Goal: Task Accomplishment & Management: Use online tool/utility

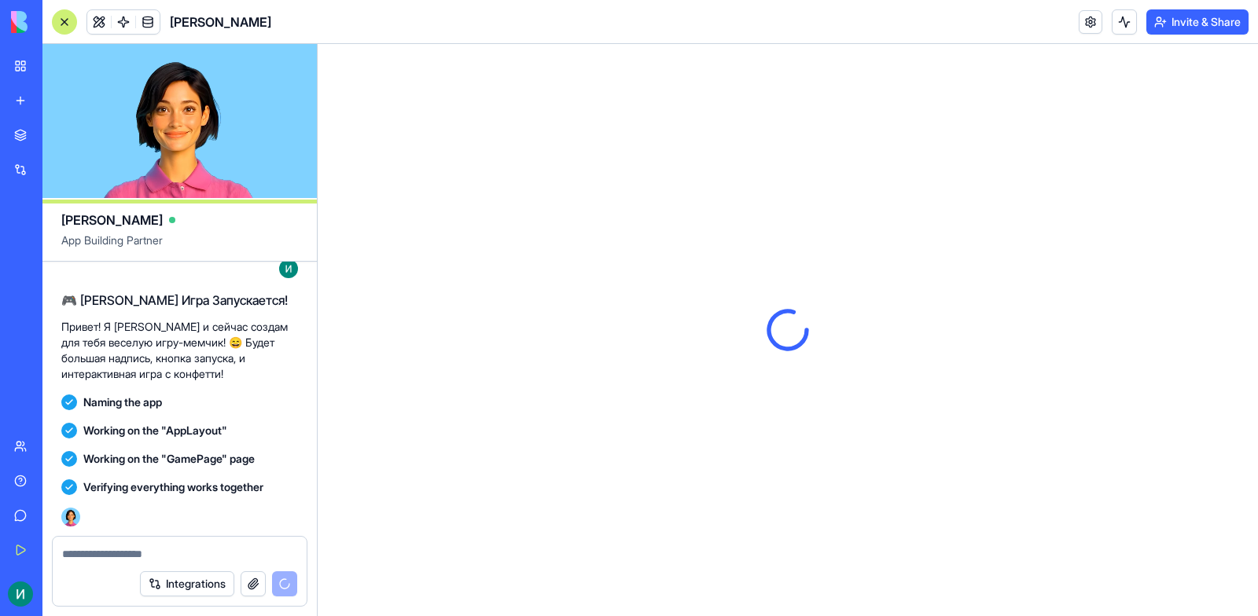
scroll to position [380, 0]
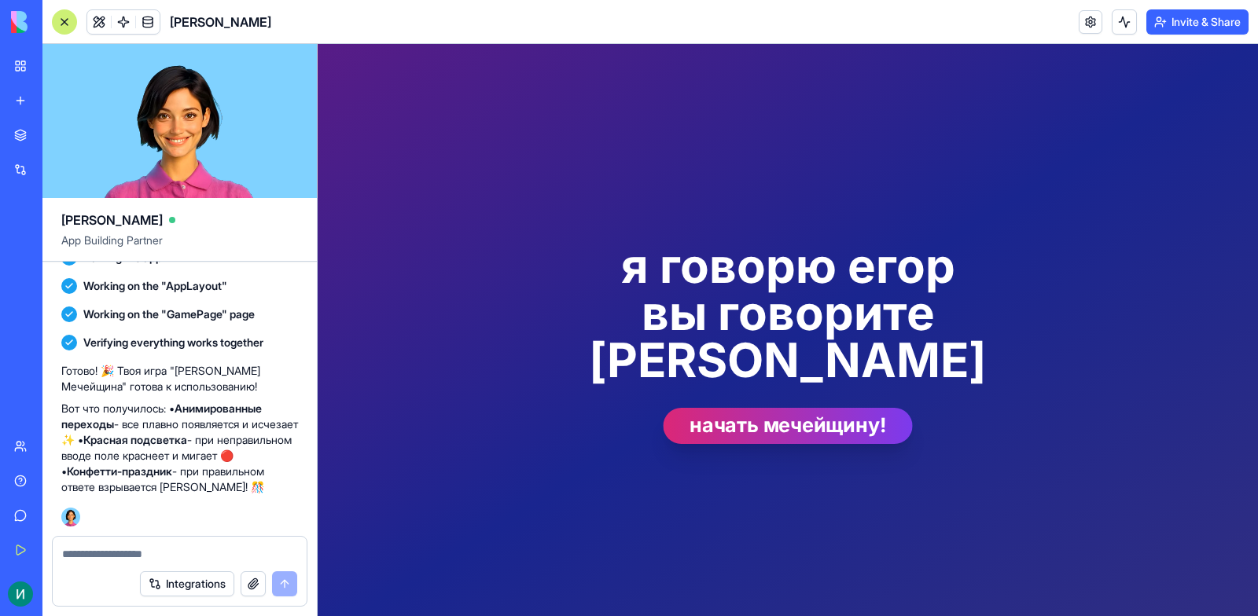
click at [791, 408] on button "начать мечейщину!" at bounding box center [787, 426] width 249 height 36
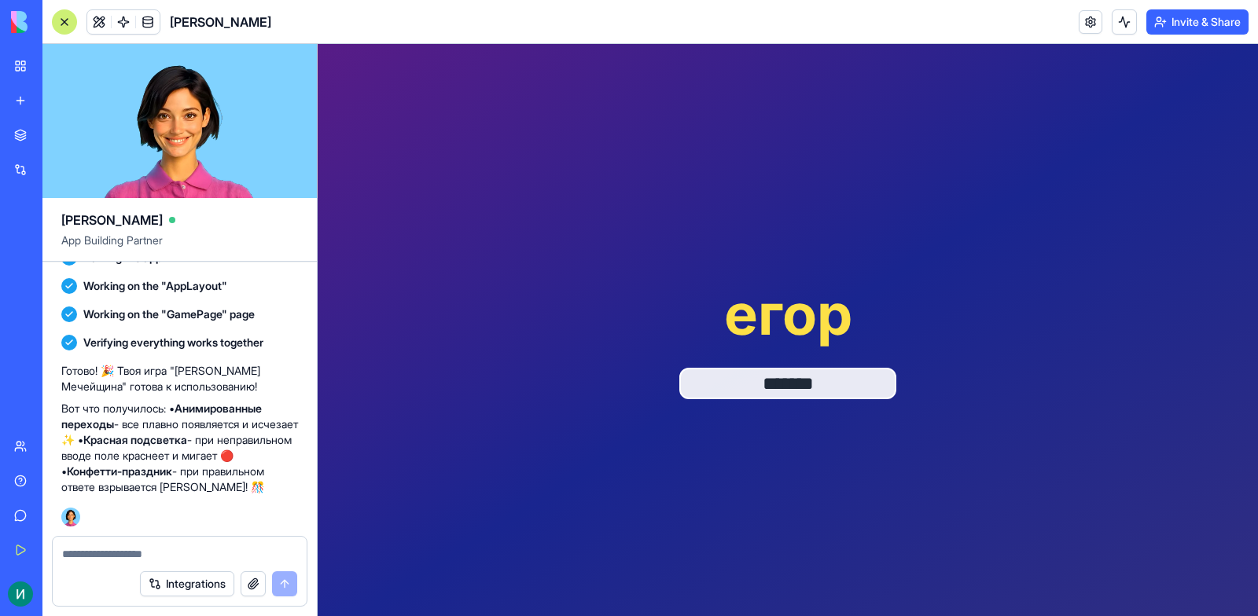
type input "*******"
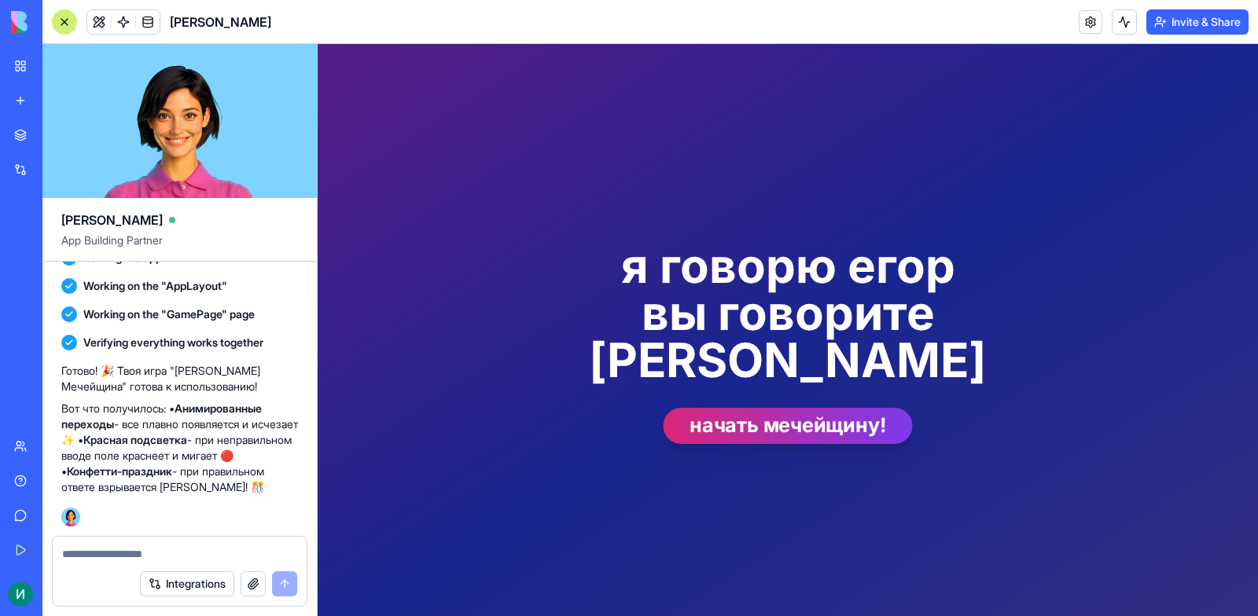
click at [790, 408] on button "начать мечейщину!" at bounding box center [787, 426] width 249 height 36
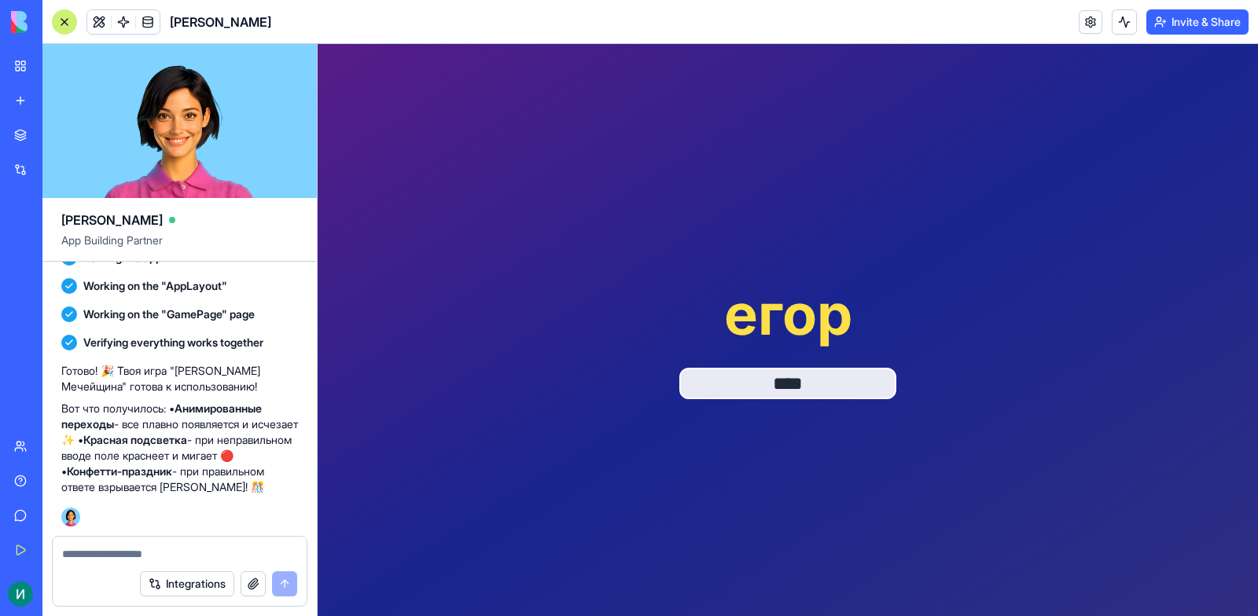
type input "****"
click at [504, 167] on div "егор" at bounding box center [788, 342] width 940 height 597
click at [1204, 24] on button "Invite & Share" at bounding box center [1197, 21] width 102 height 25
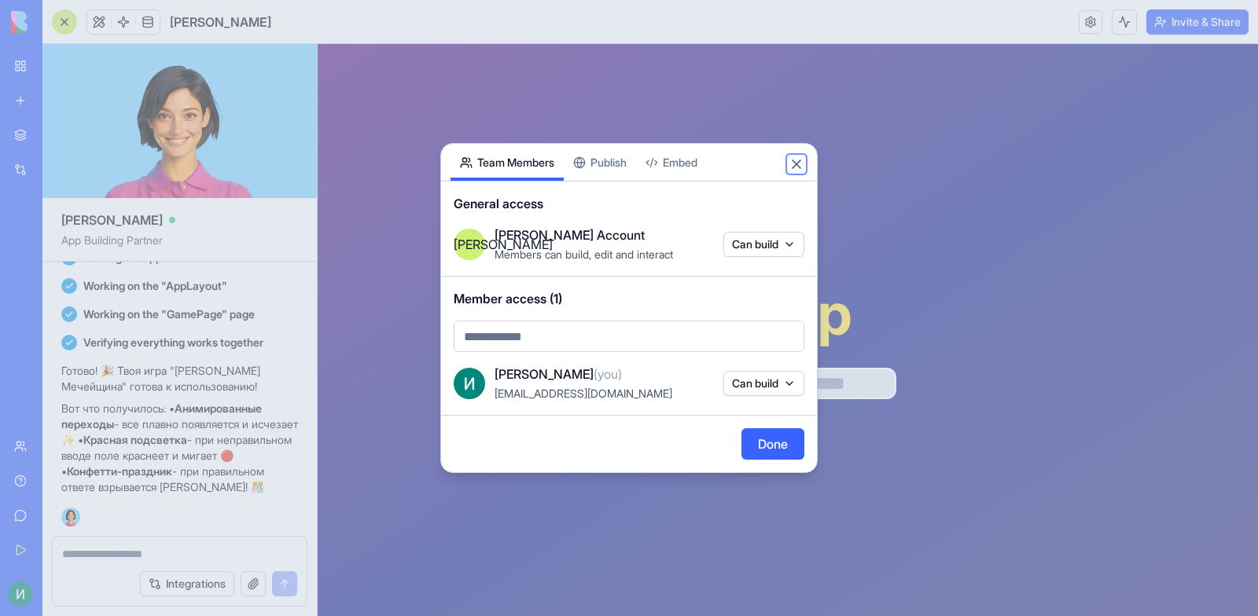
click at [802, 160] on button "Close" at bounding box center [796, 164] width 16 height 16
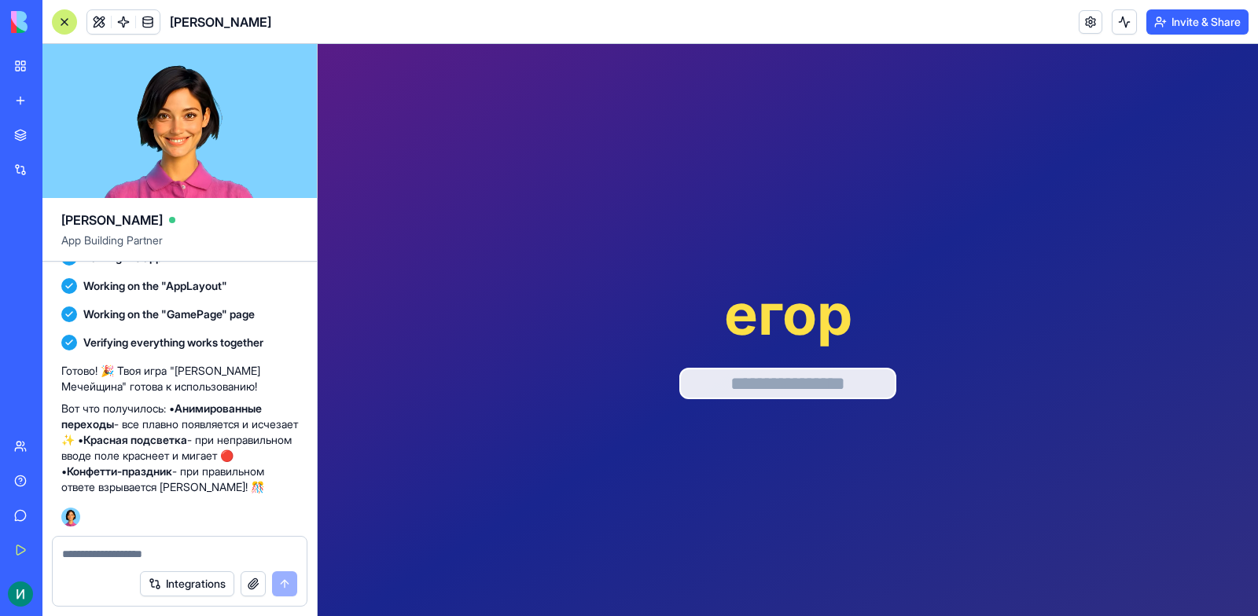
click at [689, 199] on div "егор" at bounding box center [788, 343] width 528 height 572
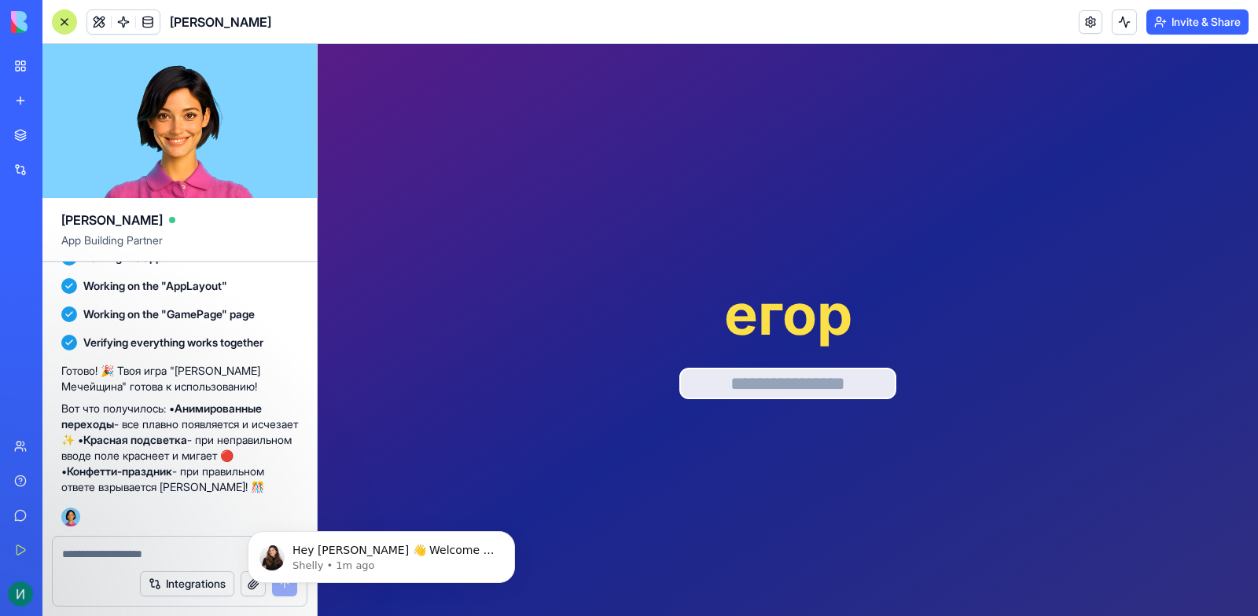
drag, startPoint x: 1436, startPoint y: 63, endPoint x: 1127, endPoint y: 86, distance: 309.8
click at [1176, 21] on button "Invite & Share" at bounding box center [1197, 21] width 102 height 25
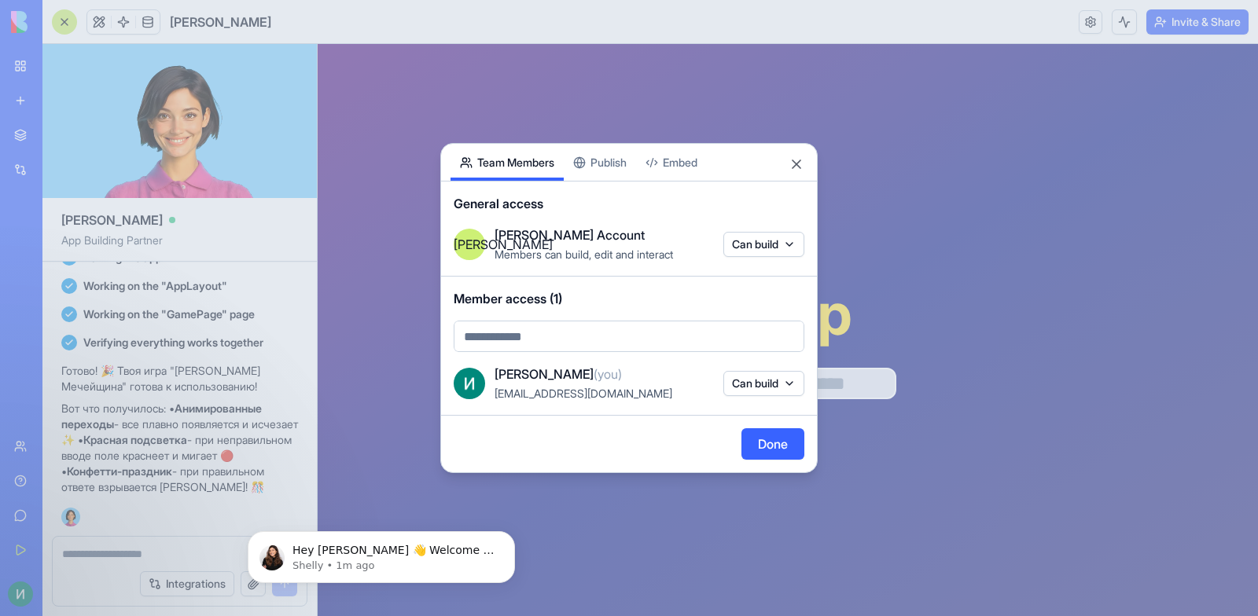
click at [623, 151] on button "Publish" at bounding box center [600, 162] width 72 height 37
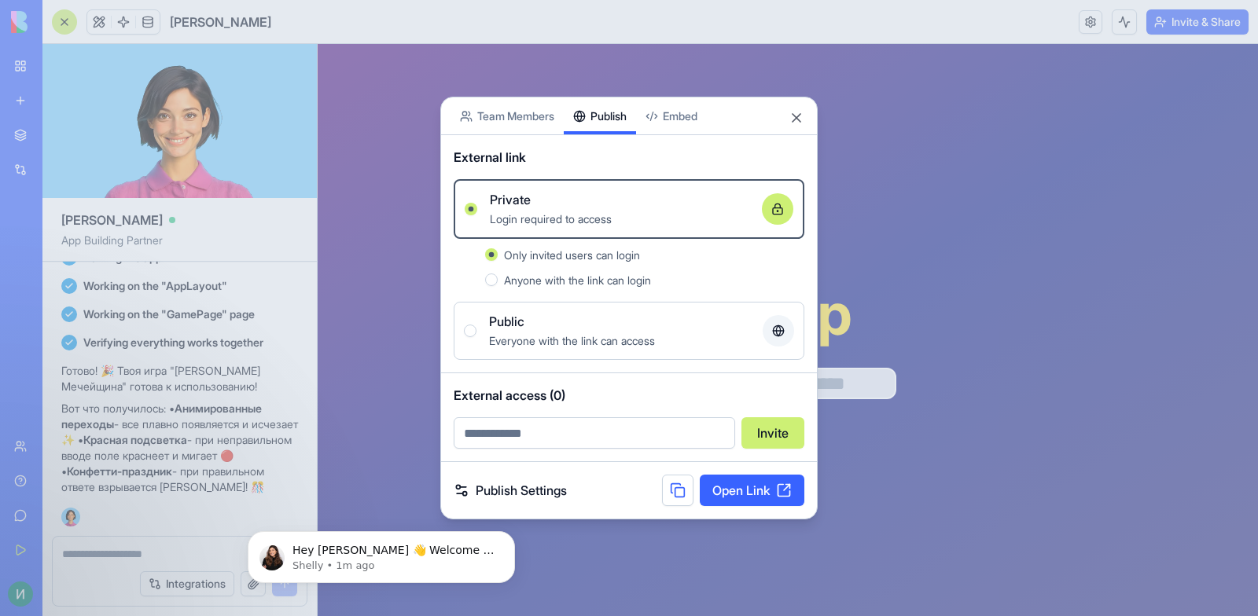
click at [597, 305] on label "Public Everyone with the link can access" at bounding box center [629, 331] width 351 height 58
click at [476, 325] on button "Public Everyone with the link can access" at bounding box center [470, 331] width 13 height 13
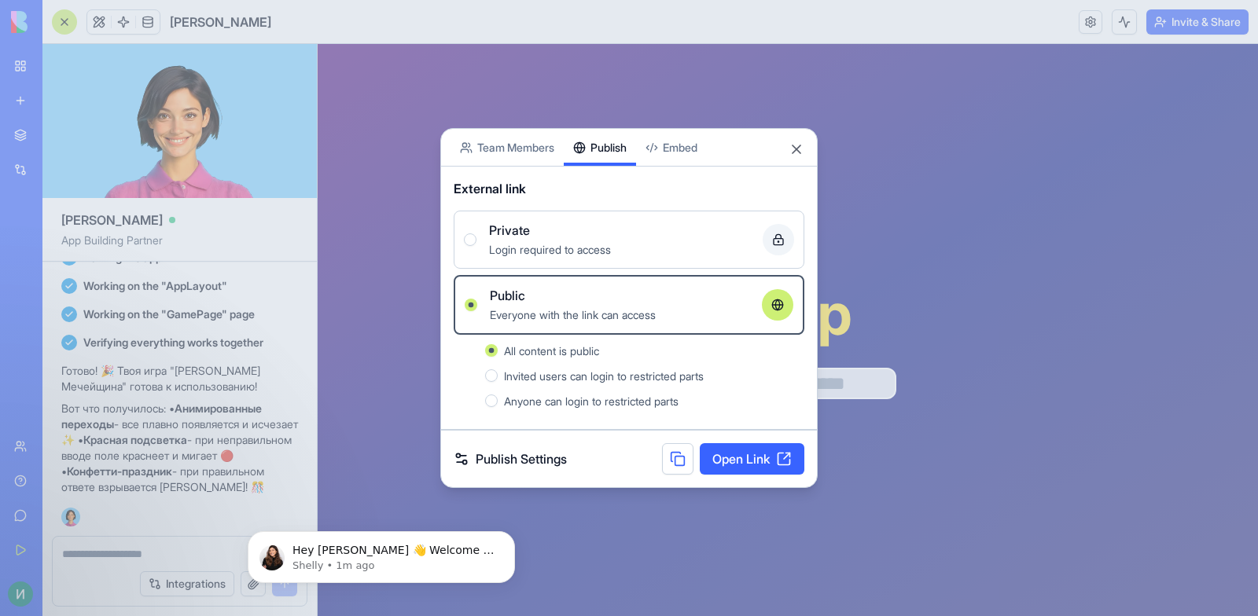
click at [751, 458] on link "Open Link" at bounding box center [752, 458] width 105 height 31
click at [248, 446] on div at bounding box center [629, 308] width 1258 height 616
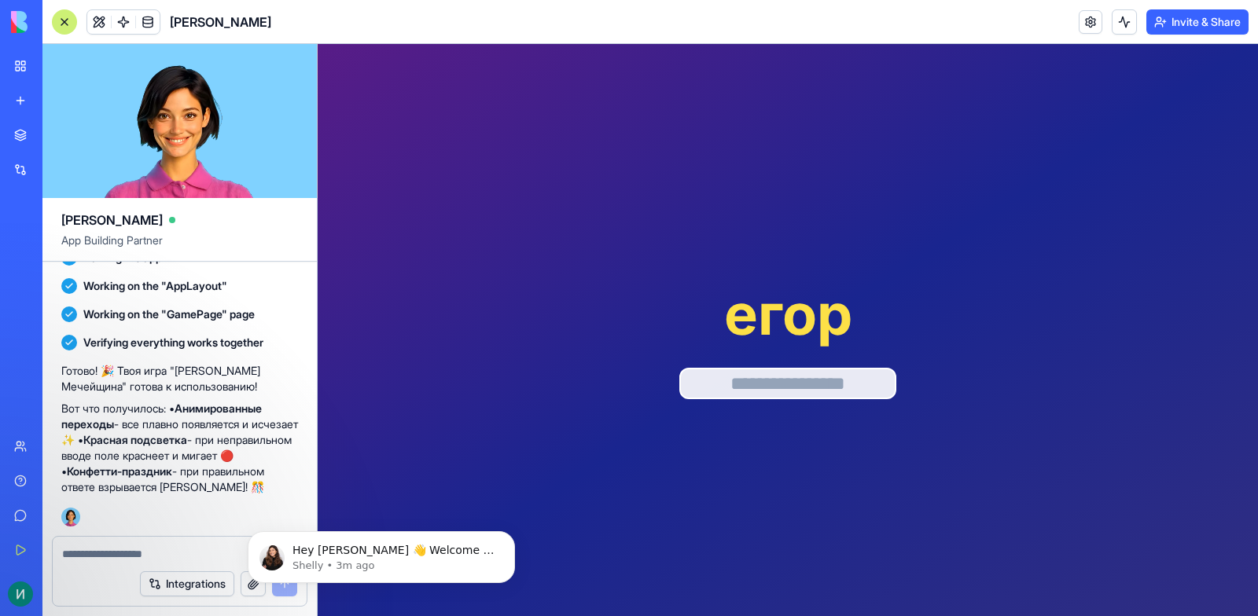
click at [130, 548] on textarea at bounding box center [179, 554] width 235 height 16
type textarea "*"
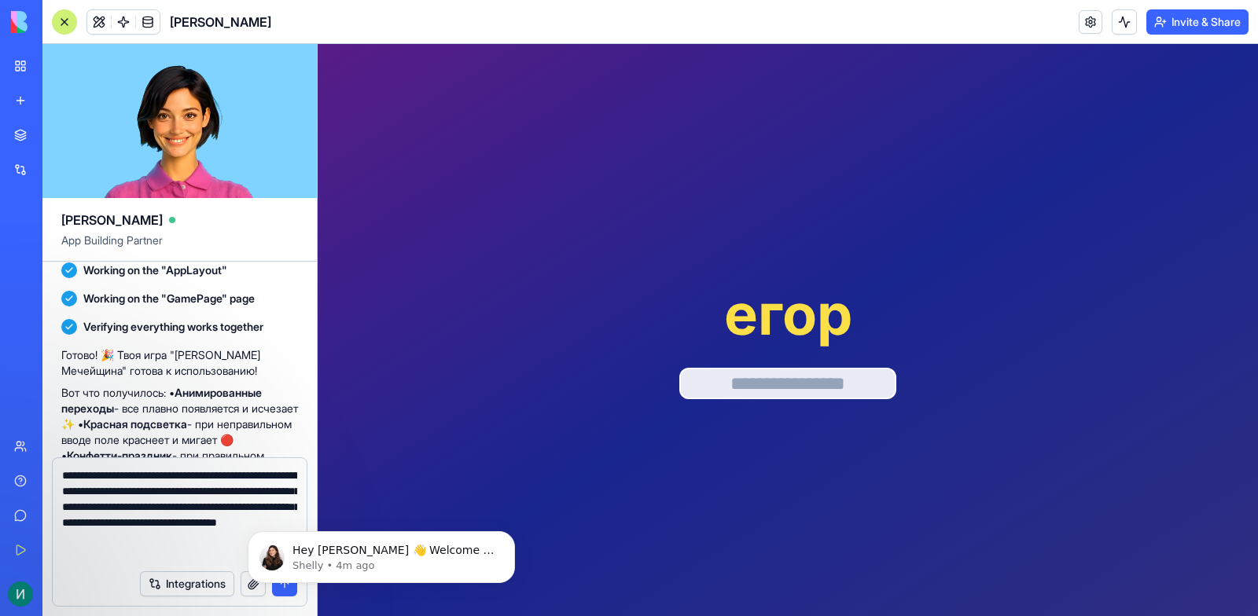
type textarea "**********"
click at [276, 591] on body "Hey [PERSON_NAME] 👋 Welcome to Blocks 🙌 I'm here if you have any questions! [PE…" at bounding box center [381, 553] width 302 height 97
click at [511, 535] on icon "Dismiss notification" at bounding box center [510, 536] width 6 height 6
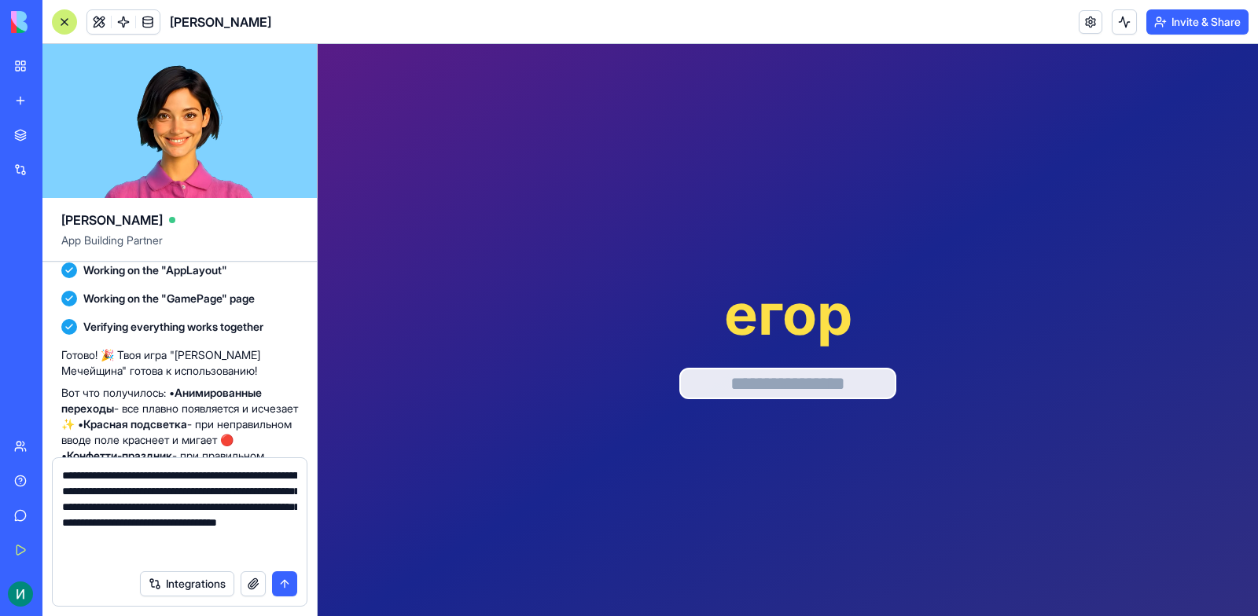
click at [288, 579] on button "submit" at bounding box center [284, 583] width 25 height 25
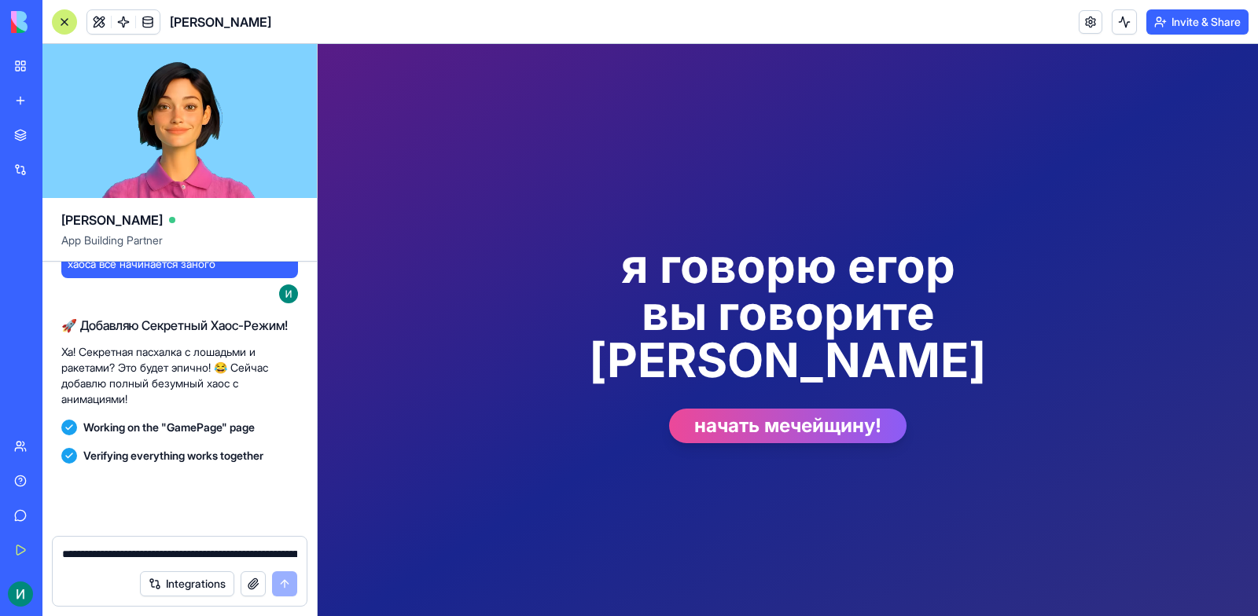
scroll to position [971, 0]
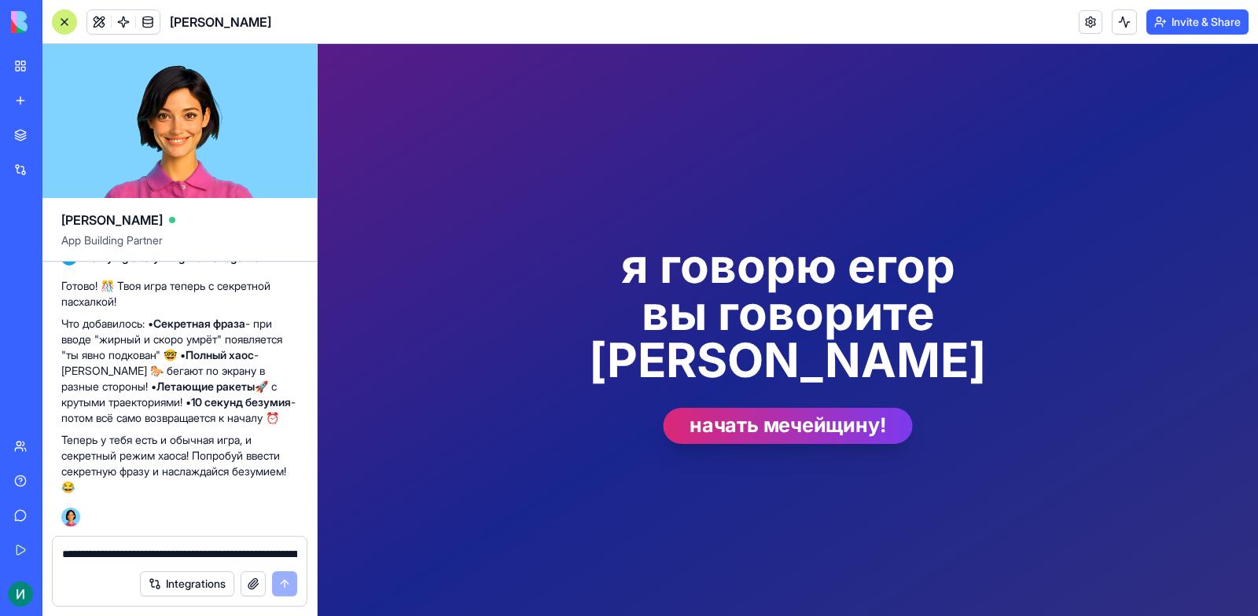
click at [710, 408] on button "начать мечейщину!" at bounding box center [787, 426] width 249 height 36
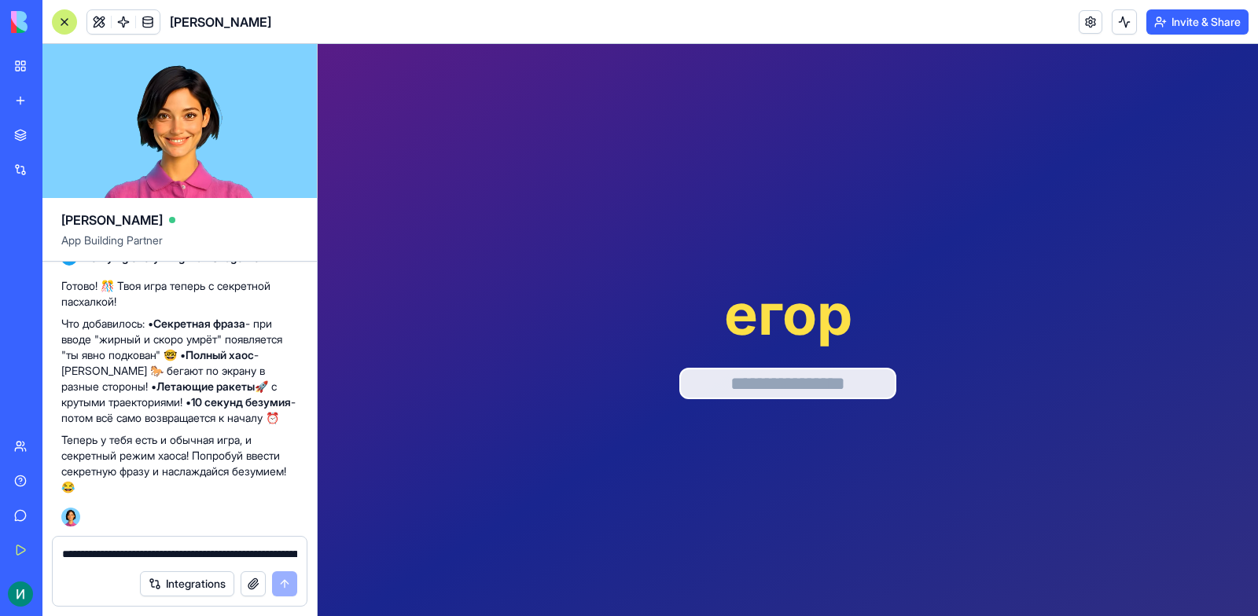
click at [738, 393] on input "text" at bounding box center [787, 383] width 217 height 31
type input "**********"
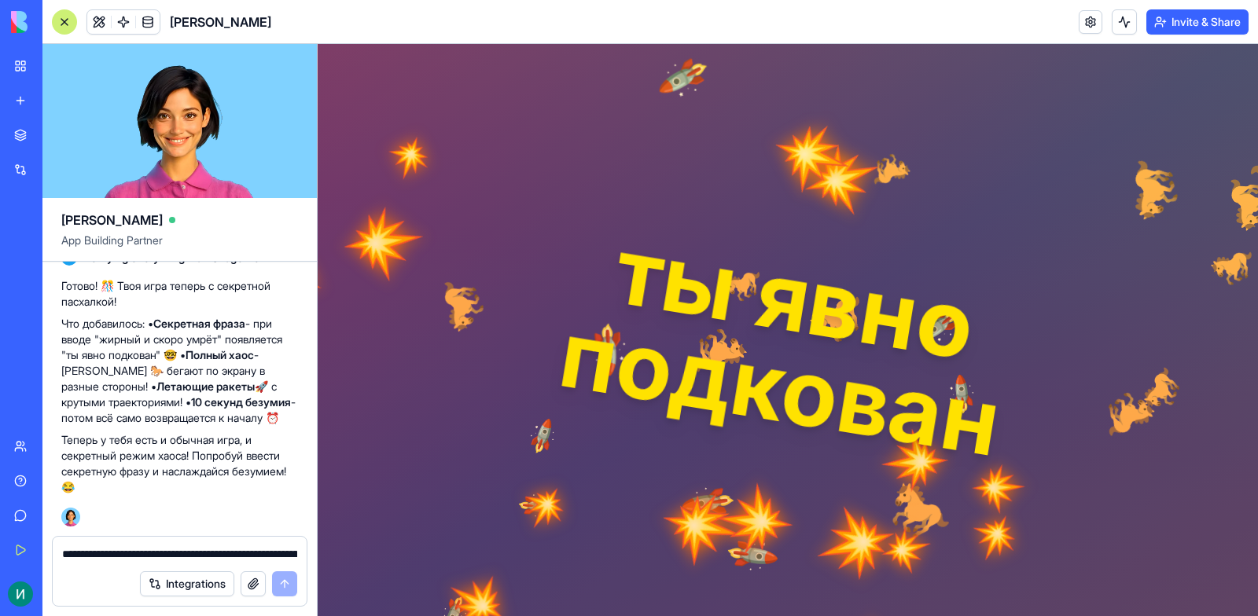
scroll to position [25, 0]
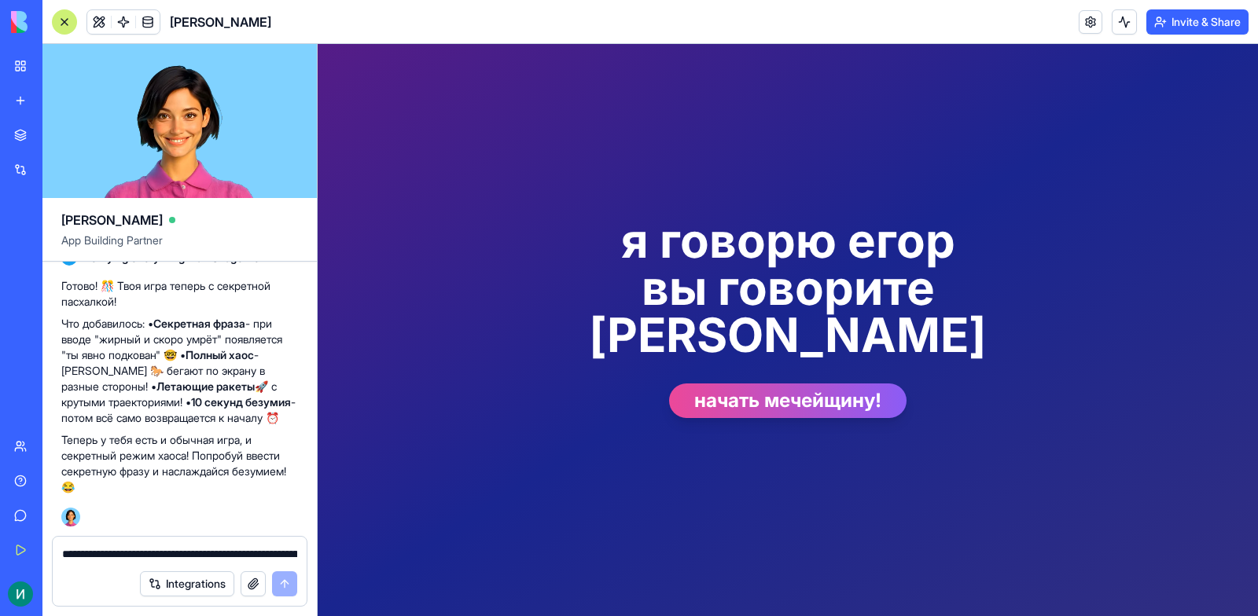
click at [1187, 31] on button "Invite & Share" at bounding box center [1197, 21] width 102 height 25
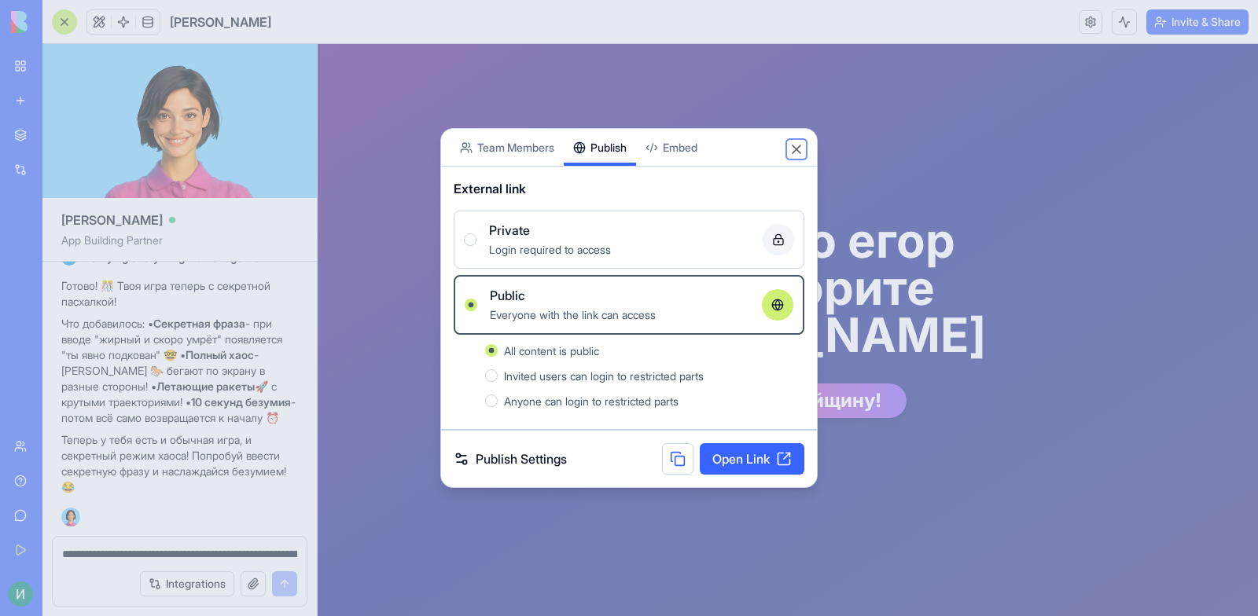
click at [794, 149] on button "Close" at bounding box center [796, 149] width 16 height 16
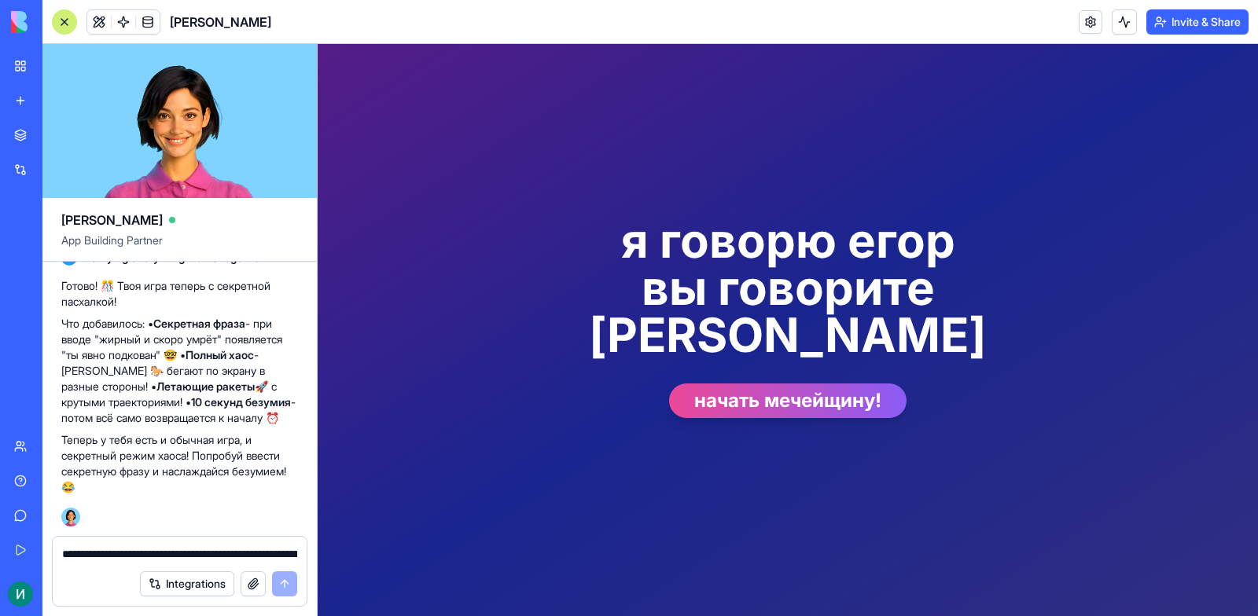
click at [88, 538] on div "**********" at bounding box center [180, 549] width 254 height 25
click at [116, 550] on textarea "**********" at bounding box center [179, 554] width 235 height 16
click at [165, 561] on textarea "**********" at bounding box center [179, 554] width 235 height 16
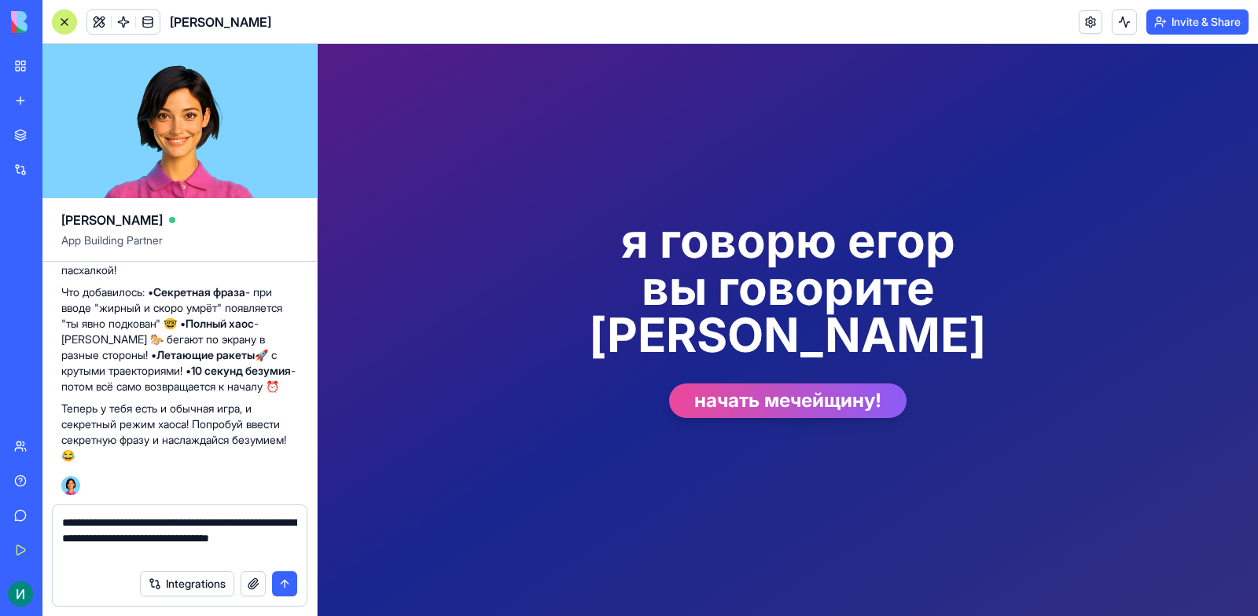
click at [76, 538] on textarea "**********" at bounding box center [179, 538] width 235 height 47
type textarea "**********"
click at [287, 581] on button "submit" at bounding box center [284, 583] width 25 height 25
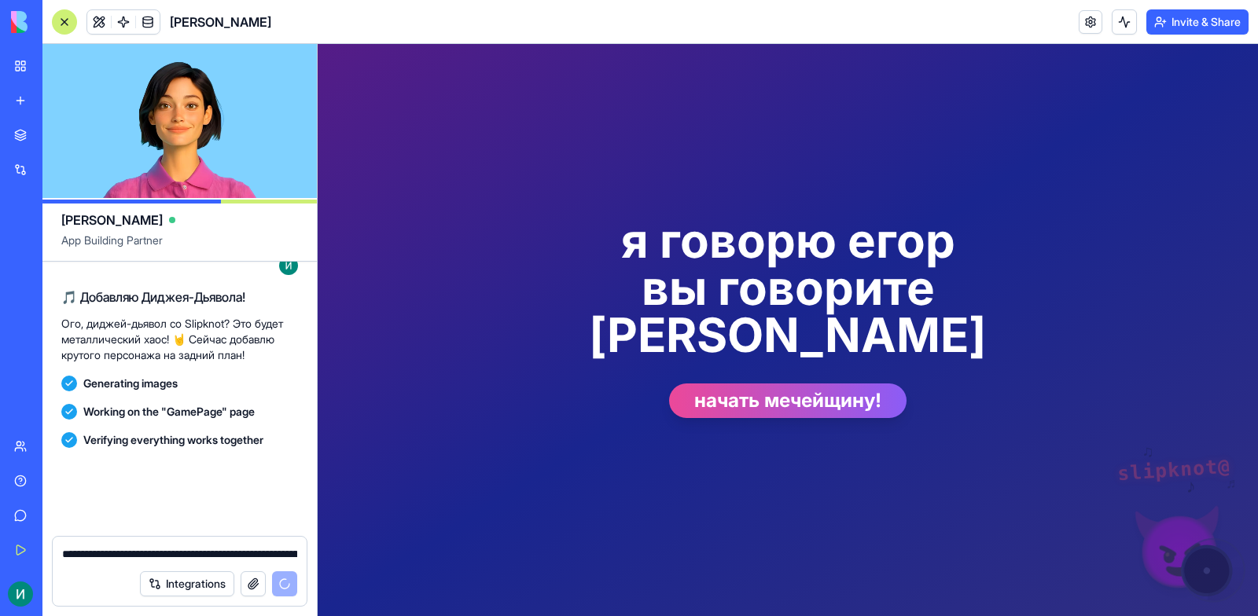
scroll to position [1480, 0]
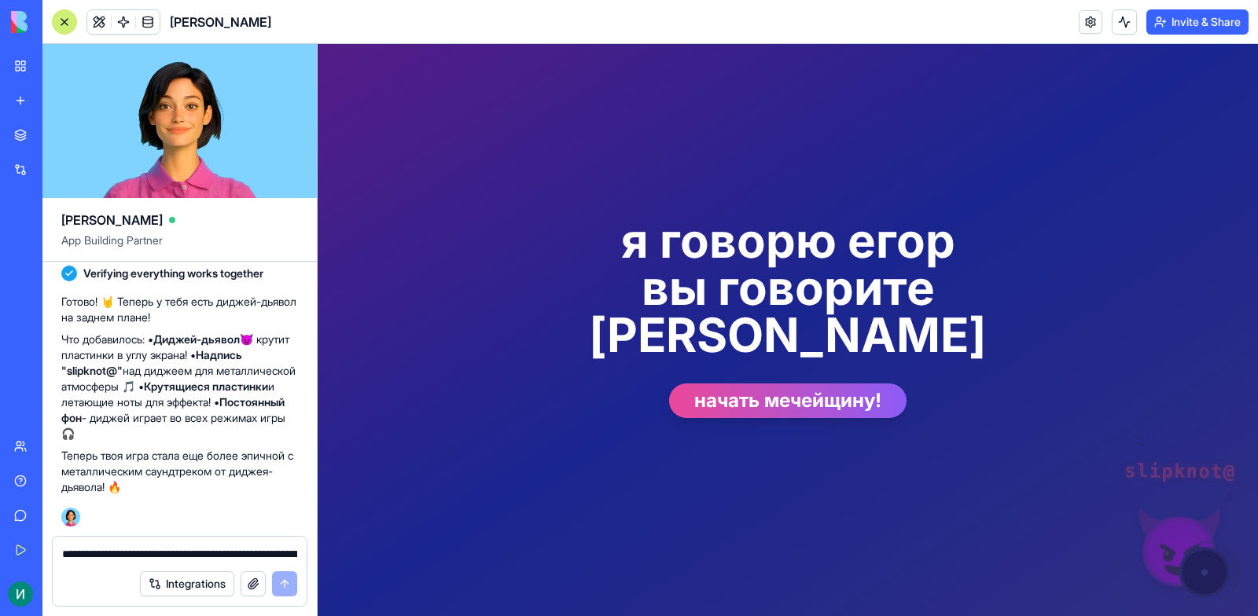
click at [160, 552] on textarea "**********" at bounding box center [179, 554] width 235 height 16
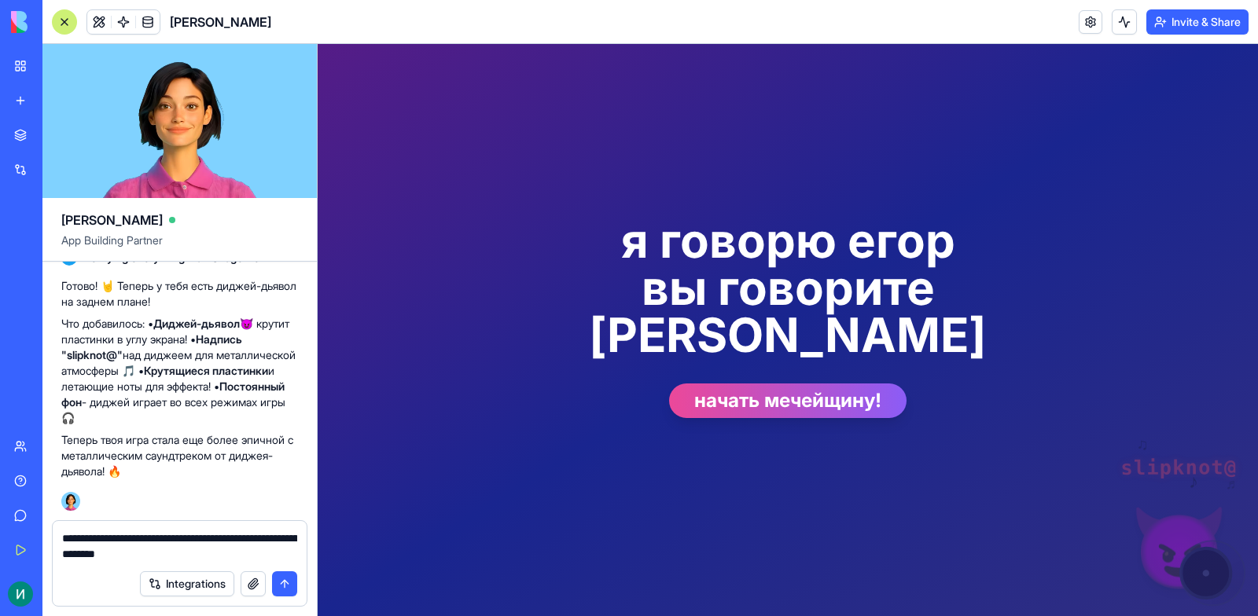
type textarea "**********"
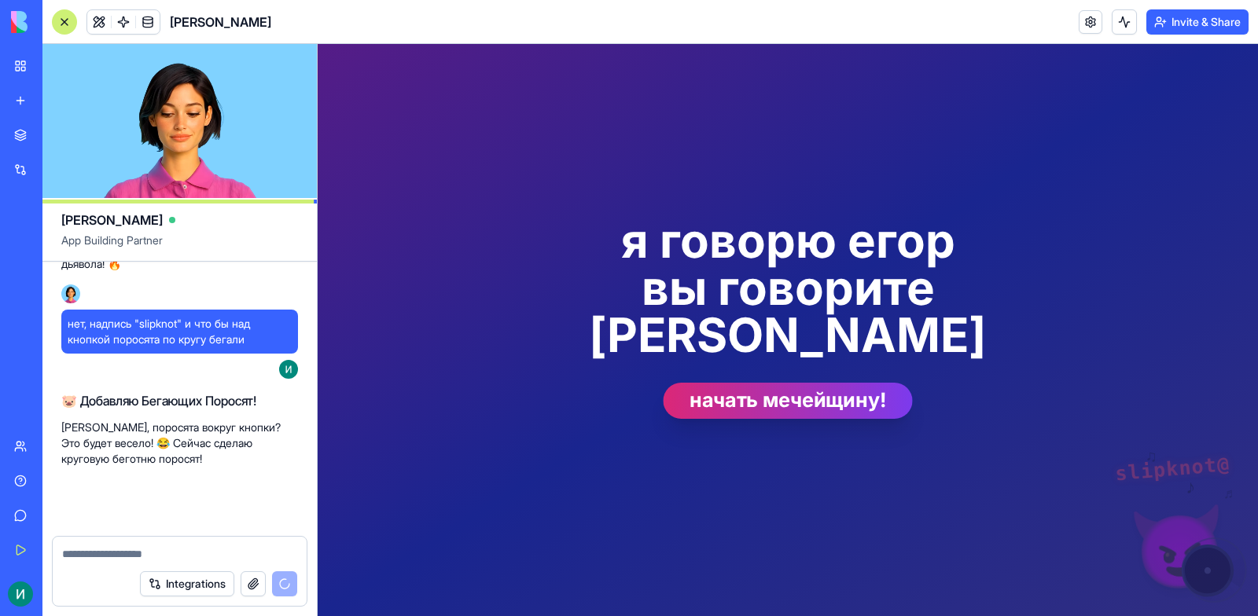
scroll to position [1703, 0]
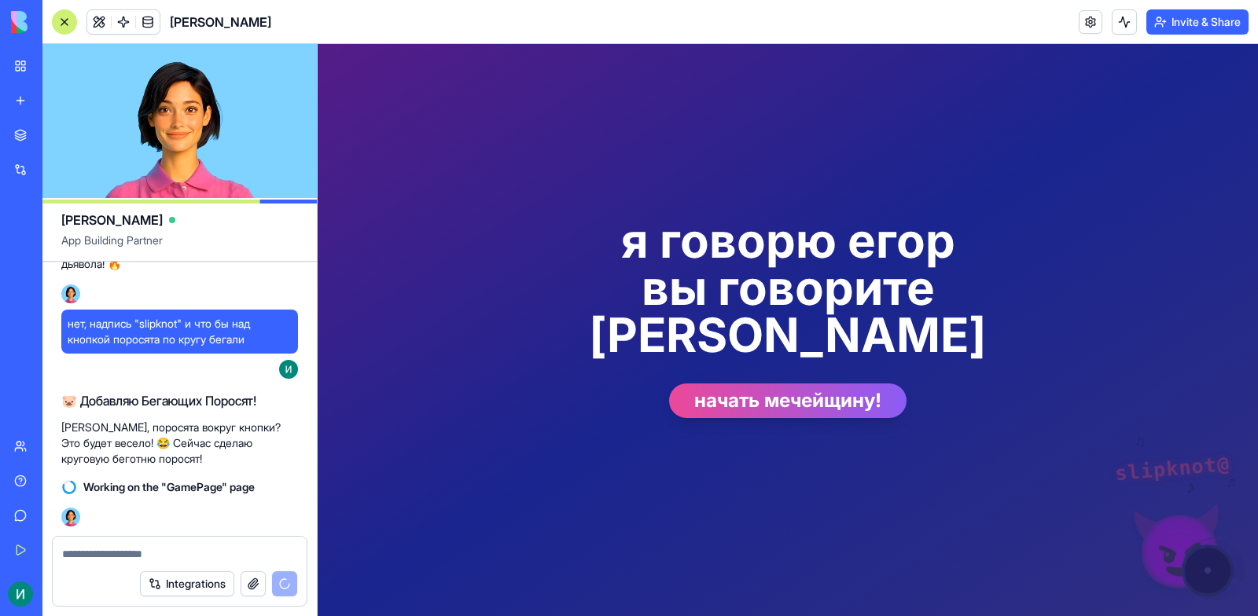
click at [186, 137] on video at bounding box center [179, 121] width 274 height 154
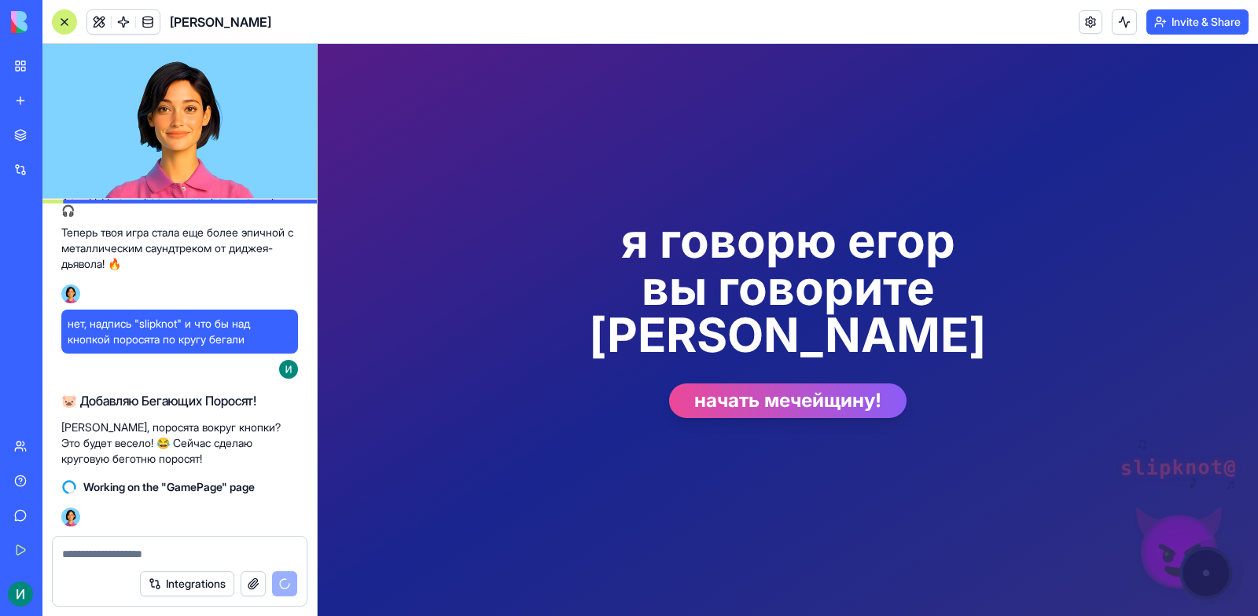
scroll to position [1640, 0]
drag, startPoint x: 209, startPoint y: 92, endPoint x: 236, endPoint y: 177, distance: 89.0
click at [248, 174] on video at bounding box center [179, 121] width 274 height 154
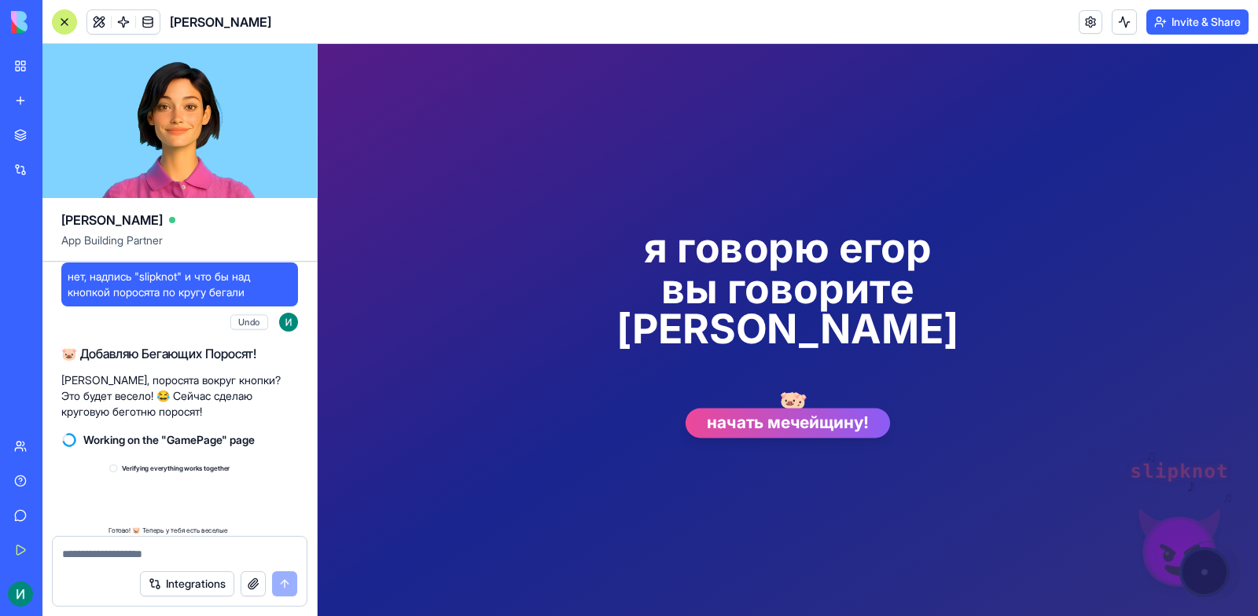
scroll to position [1946, 0]
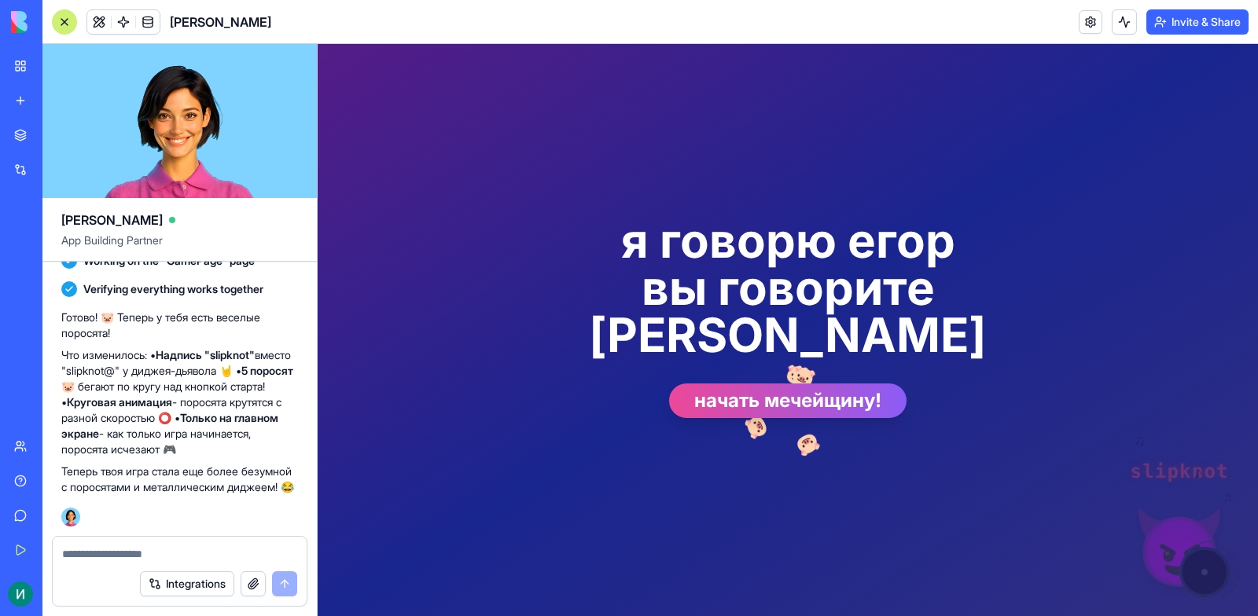
click at [126, 546] on textarea at bounding box center [179, 554] width 235 height 16
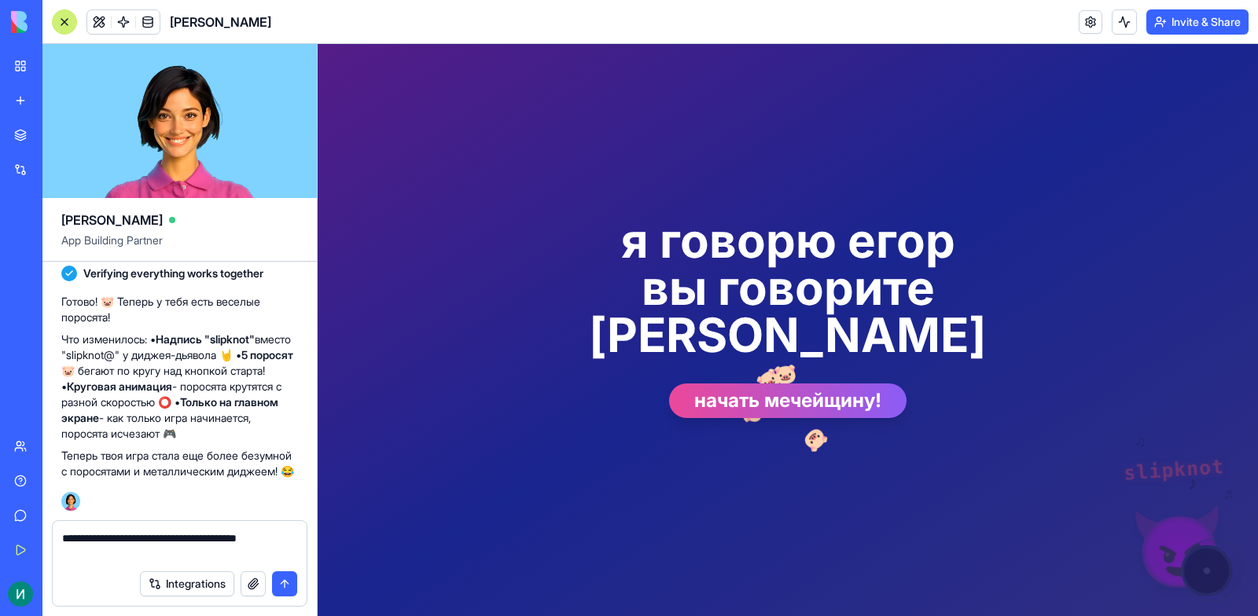
type textarea "**********"
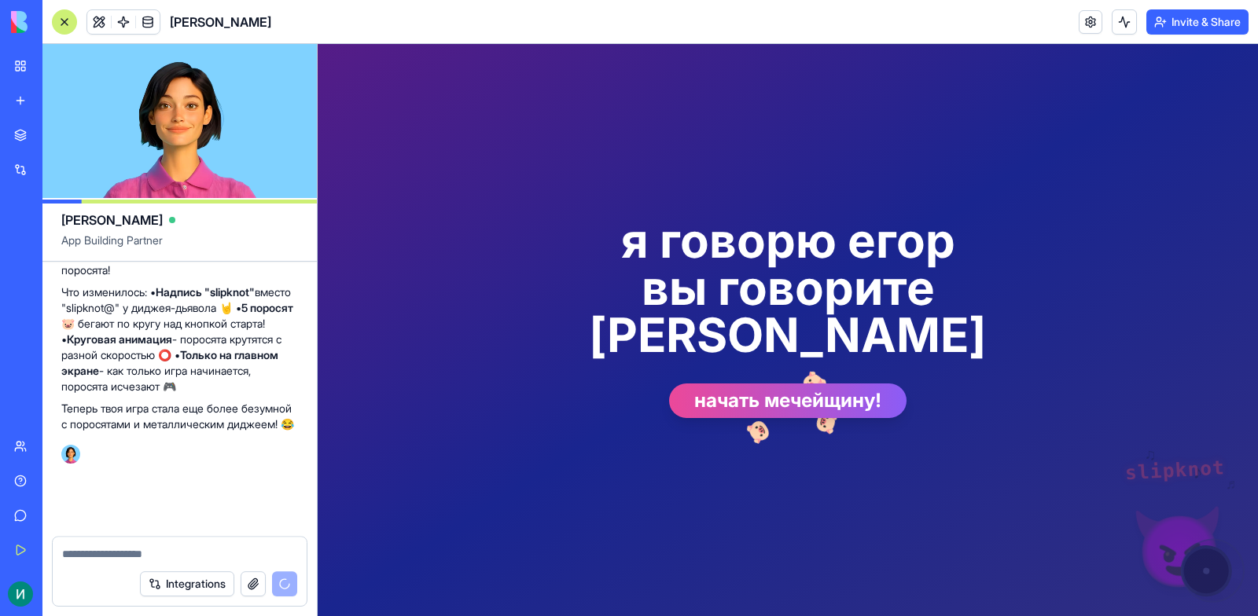
scroll to position [2021, 0]
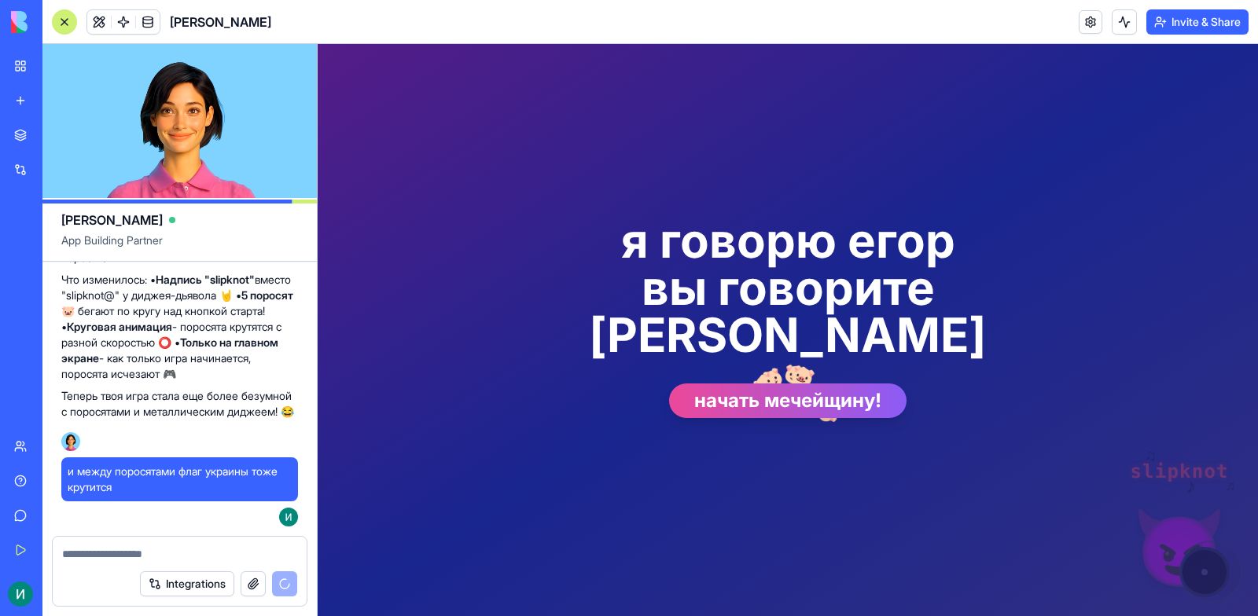
click at [186, 561] on textarea at bounding box center [179, 554] width 235 height 16
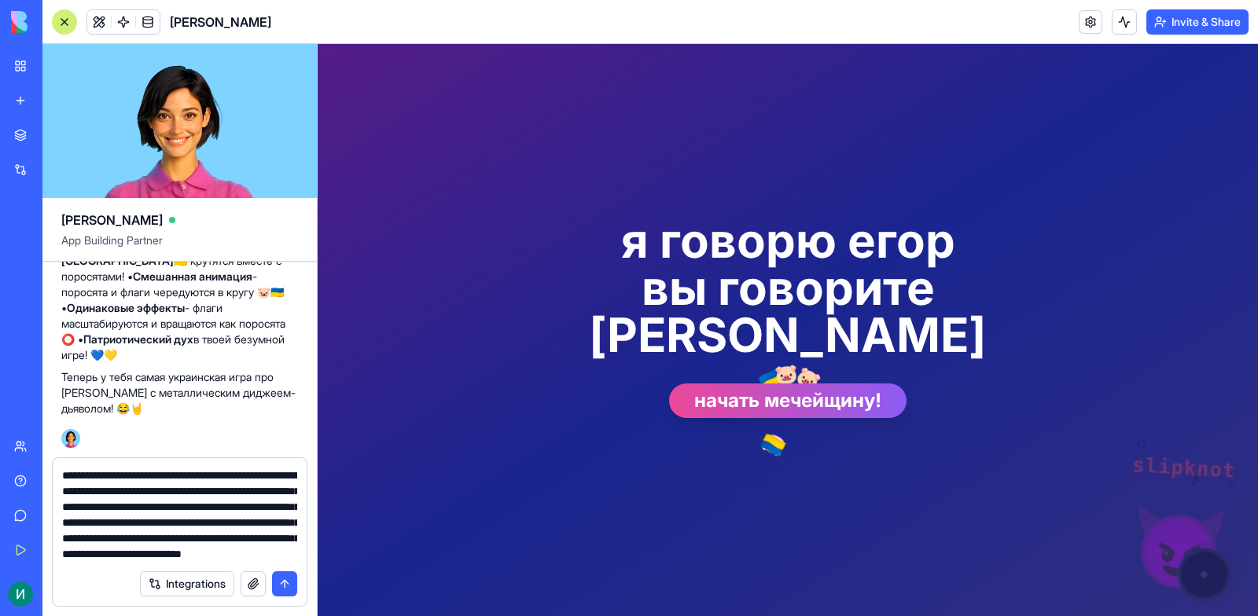
scroll to position [61, 0]
type textarea "**********"
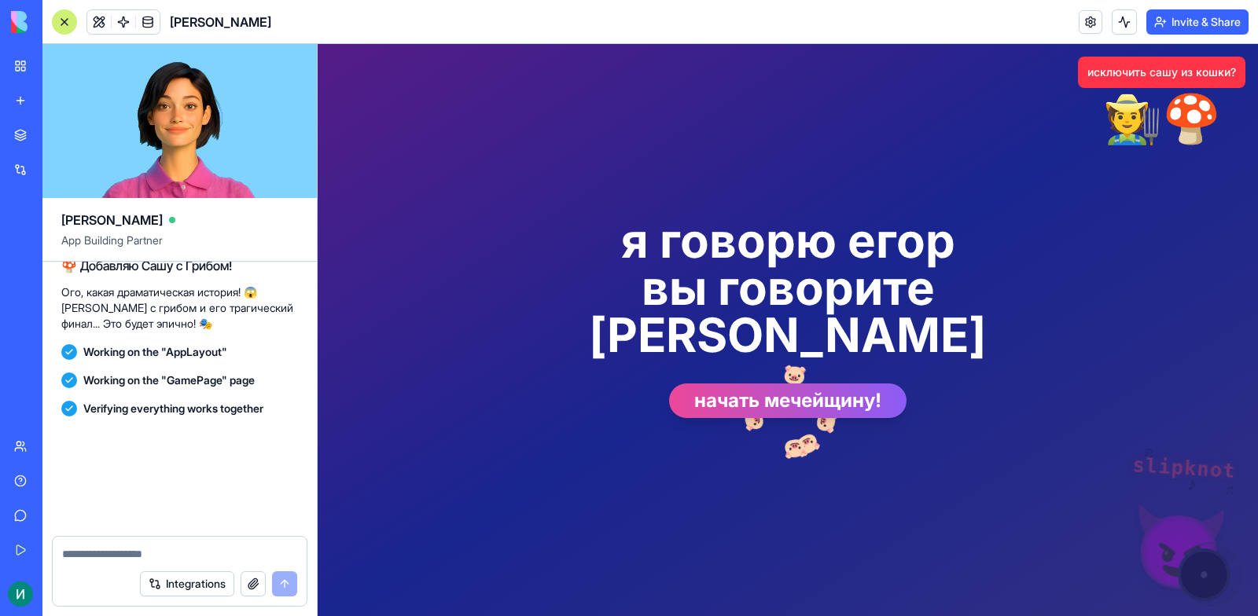
scroll to position [3046, 0]
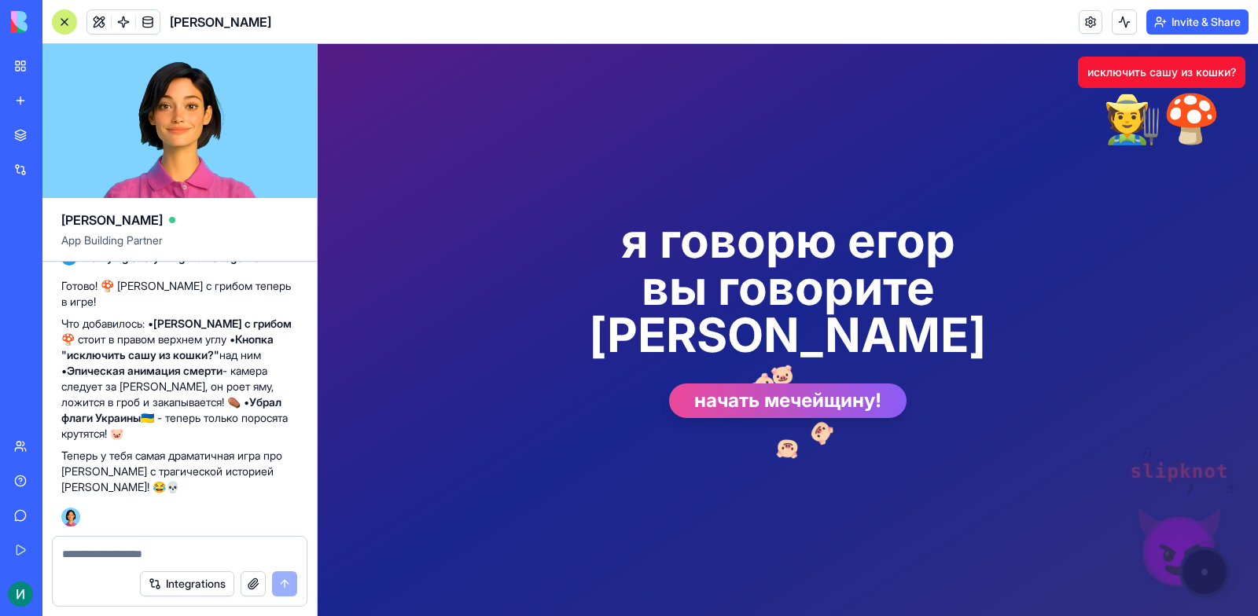
click at [1108, 76] on button "исключить сашу из кошки?" at bounding box center [1161, 72] width 167 height 31
click at [156, 549] on textarea at bounding box center [179, 554] width 235 height 16
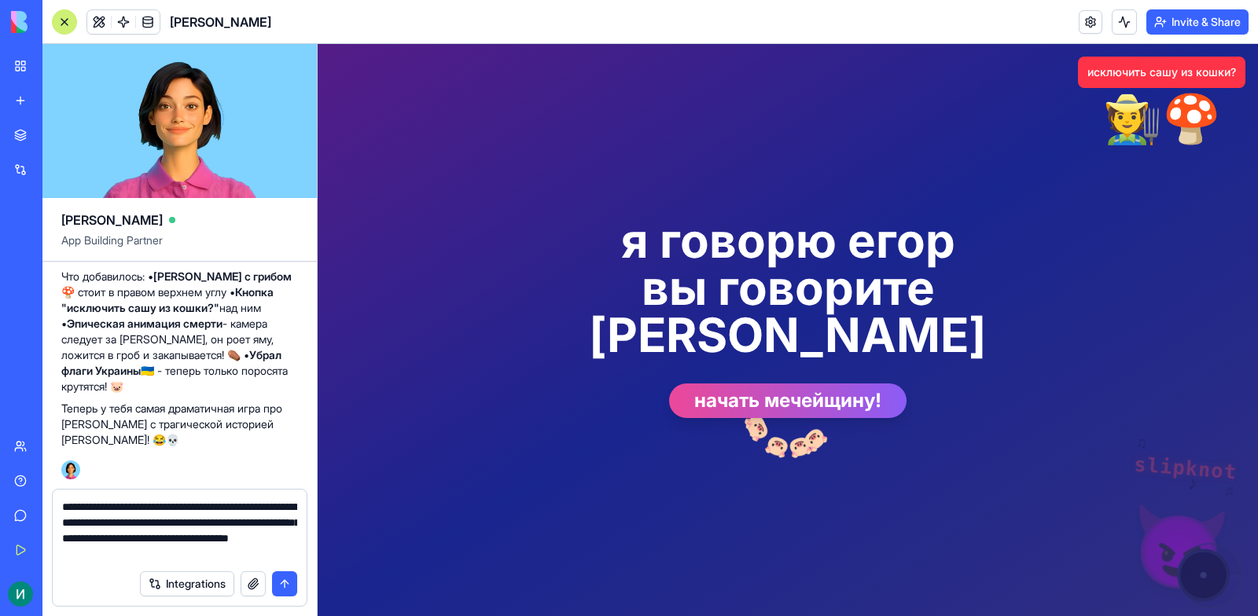
type textarea "**********"
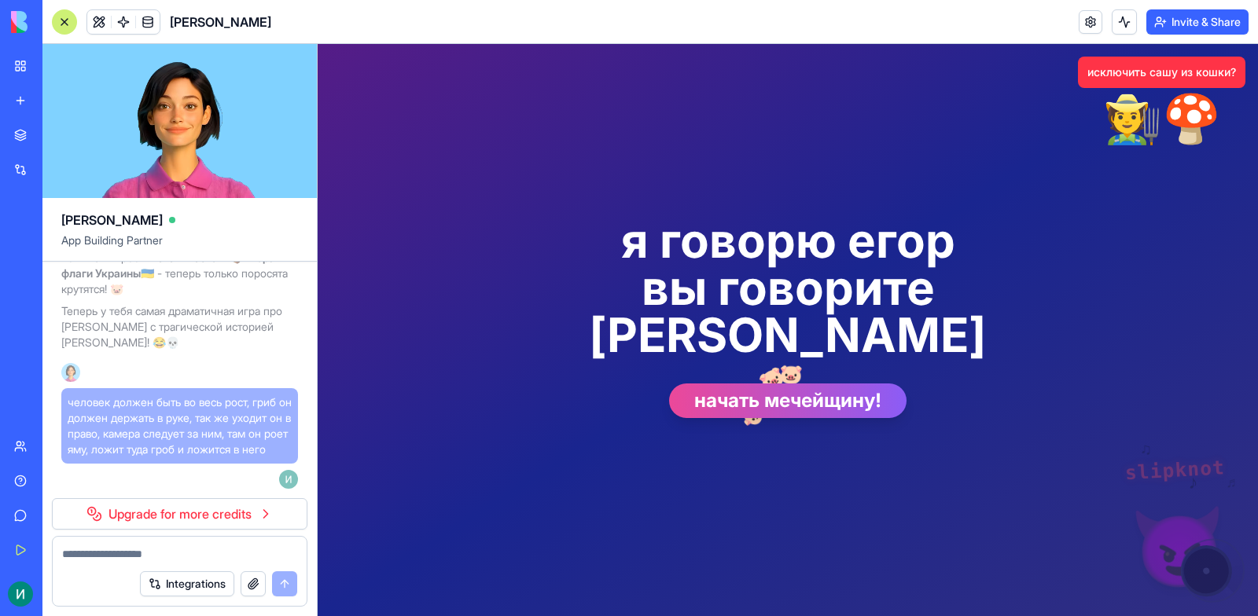
scroll to position [3206, 0]
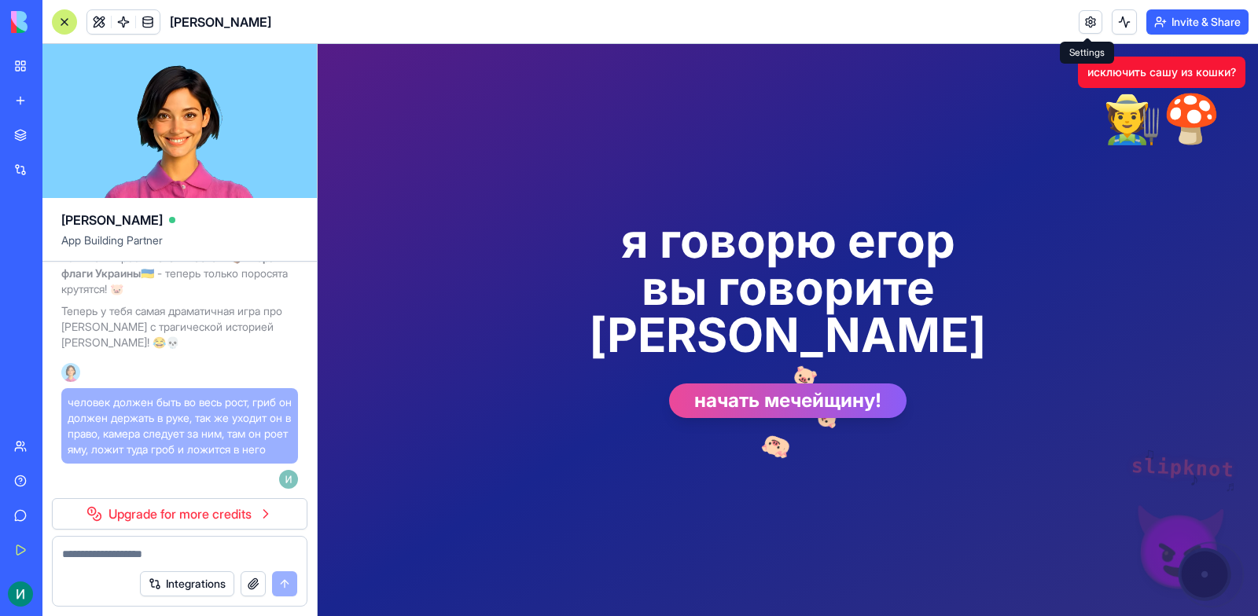
click at [1134, 58] on button "исключить сашу из кошки?" at bounding box center [1161, 72] width 167 height 31
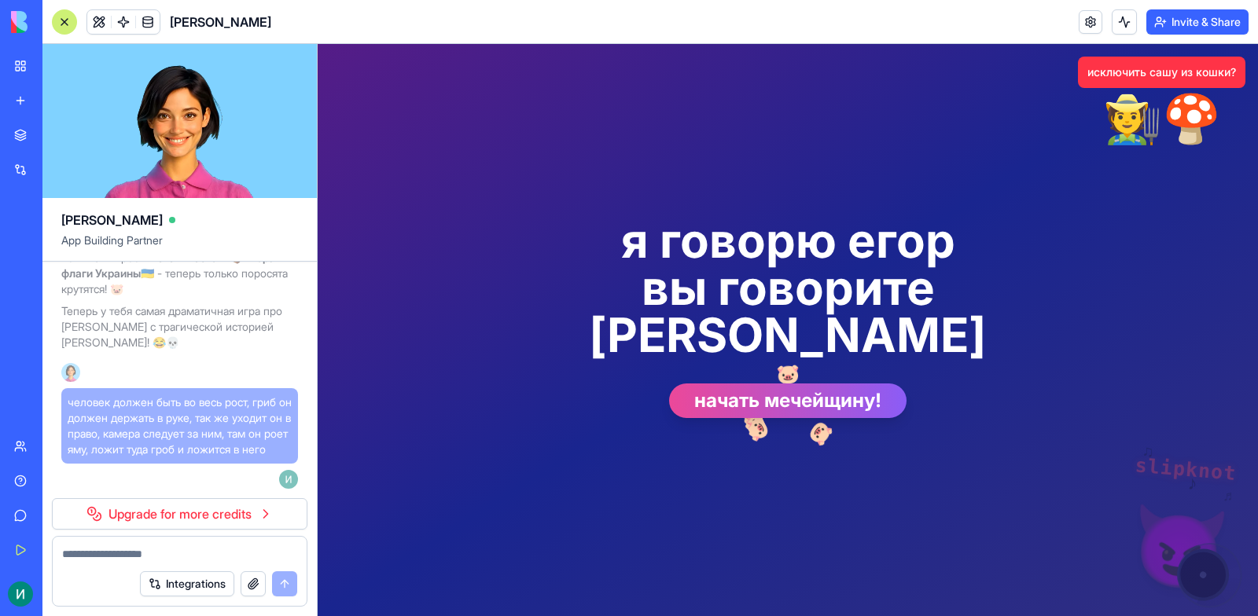
click at [250, 513] on link "Upgrade for more credits" at bounding box center [179, 513] width 255 height 31
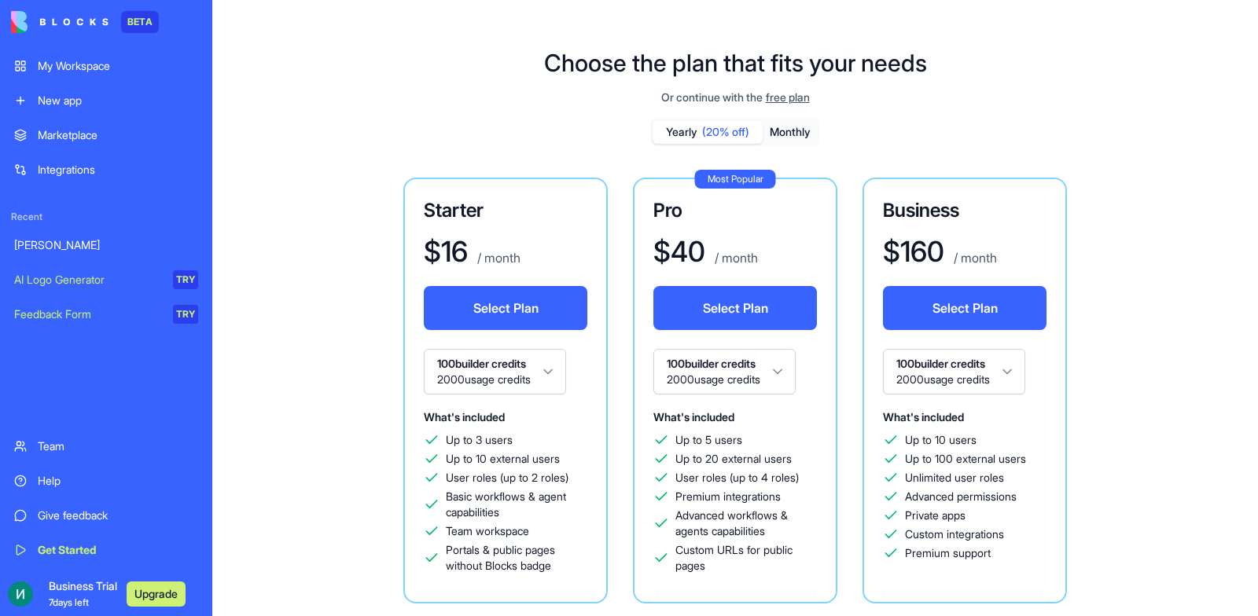
click at [810, 94] on span "free plan" at bounding box center [788, 98] width 44 height 16
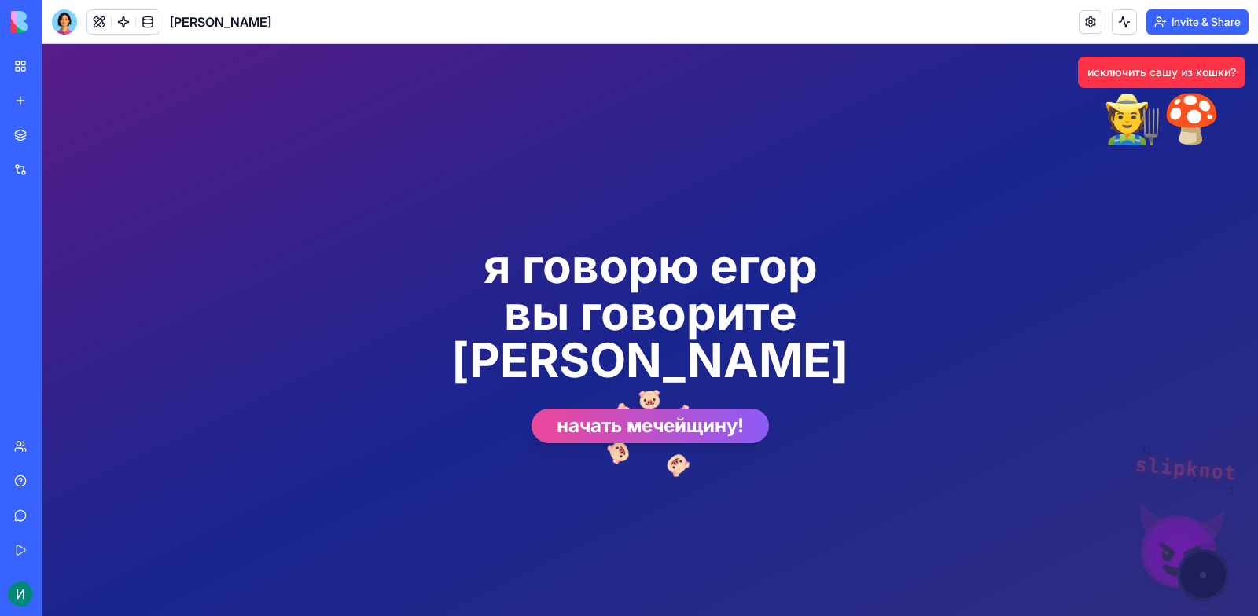
click at [58, 549] on div "Get Started" at bounding box center [48, 550] width 20 height 16
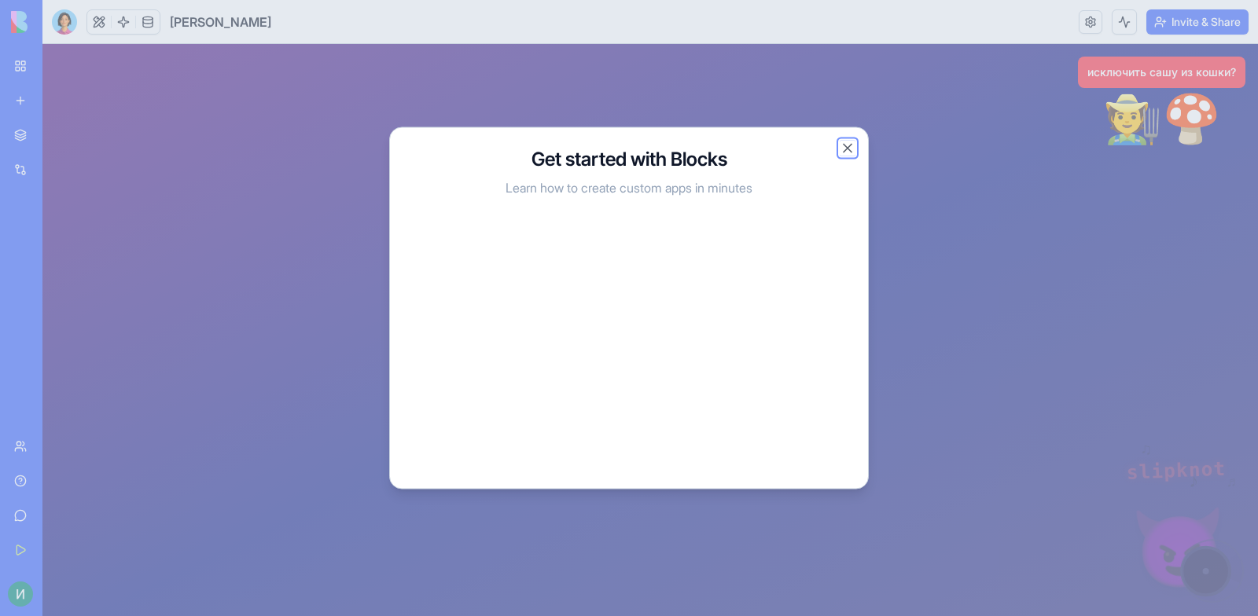
click at [847, 151] on button "Close" at bounding box center [848, 149] width 16 height 16
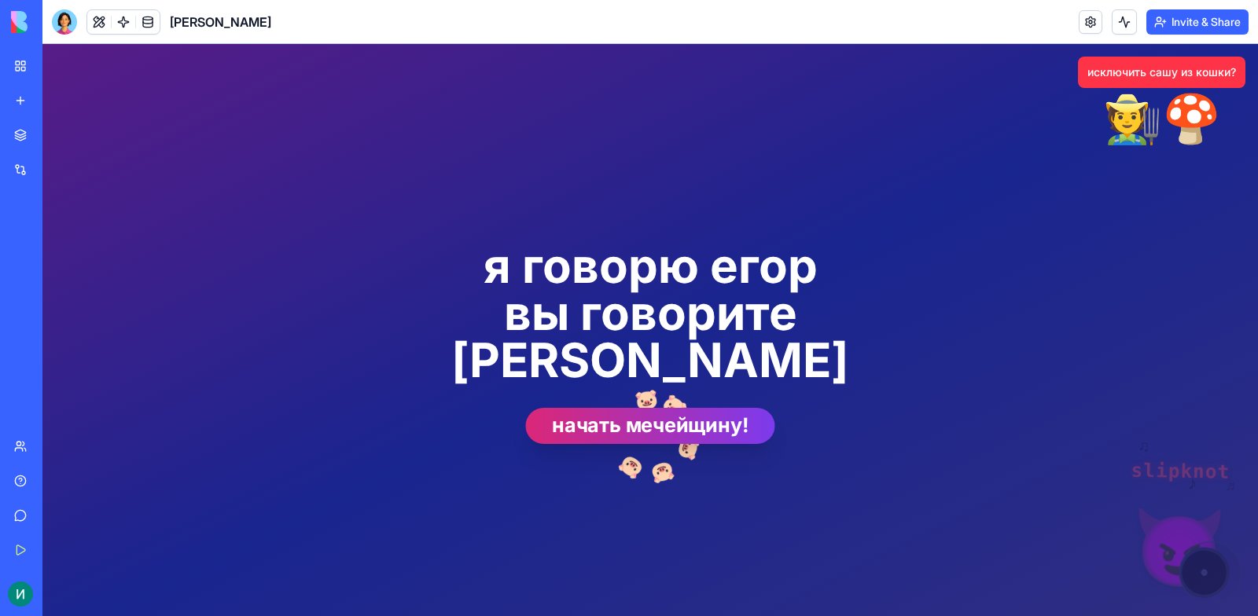
click at [663, 408] on button "начать мечейщину!" at bounding box center [649, 426] width 249 height 36
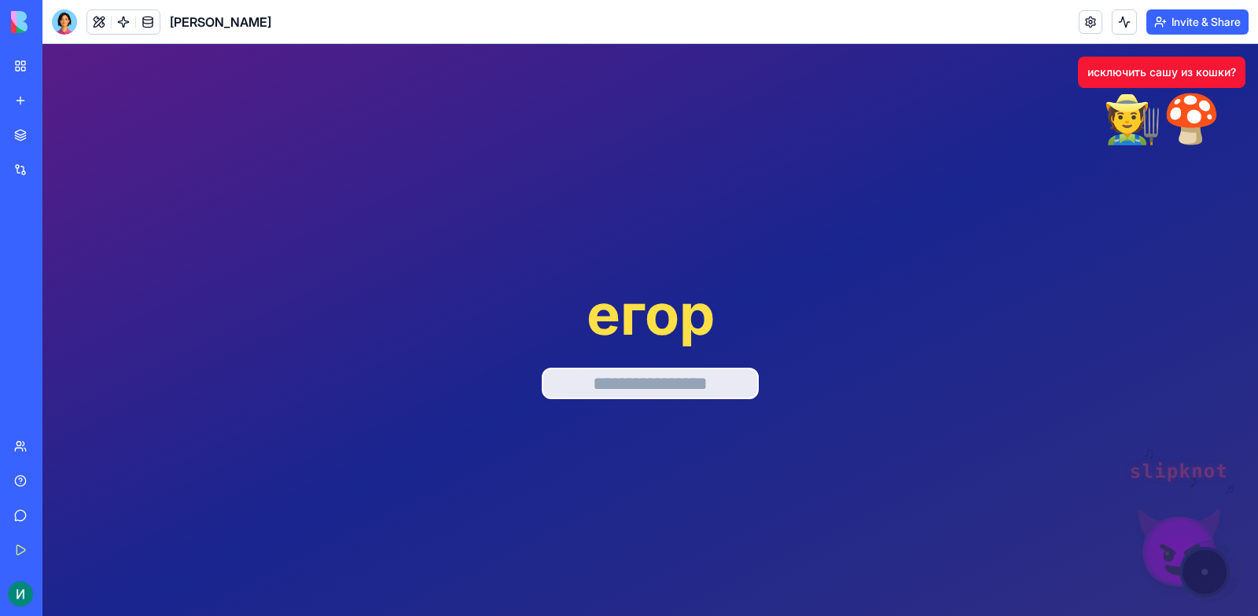
click at [1156, 75] on button "исключить сашу из кошки?" at bounding box center [1161, 72] width 167 height 31
click at [542, 263] on div "slipknot 😈 ♪ ♫ ♬ исключить сашу из кошки? 🧑‍🌾🍄 егор" at bounding box center [650, 343] width 528 height 572
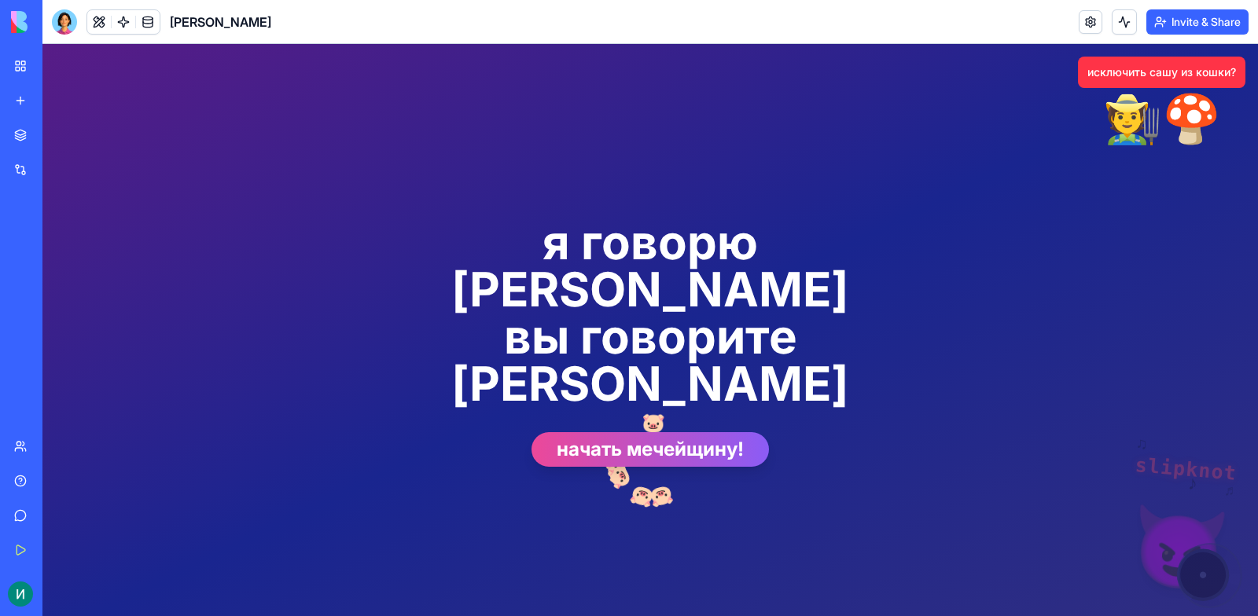
click at [1207, 526] on div "slipknot 😈 ♪ ♫ ♬ исключить сашу из кошки? 🧑‍🌾🍄 я говорю егор вы говорите пидора…" at bounding box center [649, 342] width 1215 height 597
click at [1192, 561] on div "slipknot 😈 ♪ ♫ ♬ исключить сашу из кошки? 🧑‍🌾🍄 я говорю егор вы говорите пидора…" at bounding box center [649, 342] width 1215 height 597
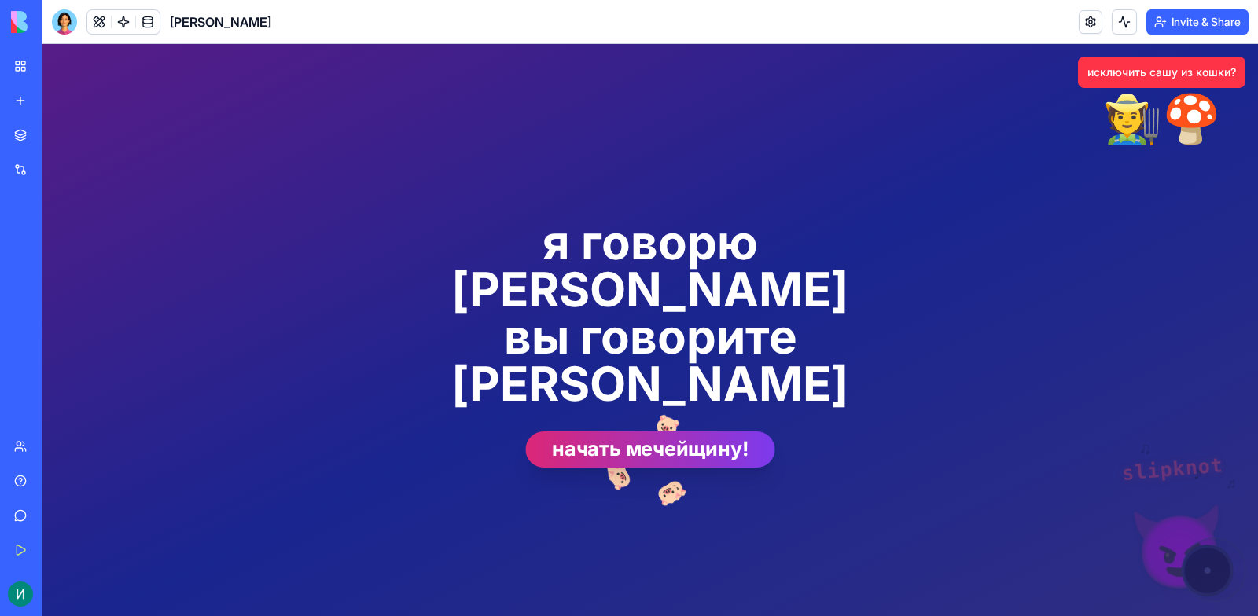
click at [684, 432] on button "начать мечейщину!" at bounding box center [649, 450] width 249 height 36
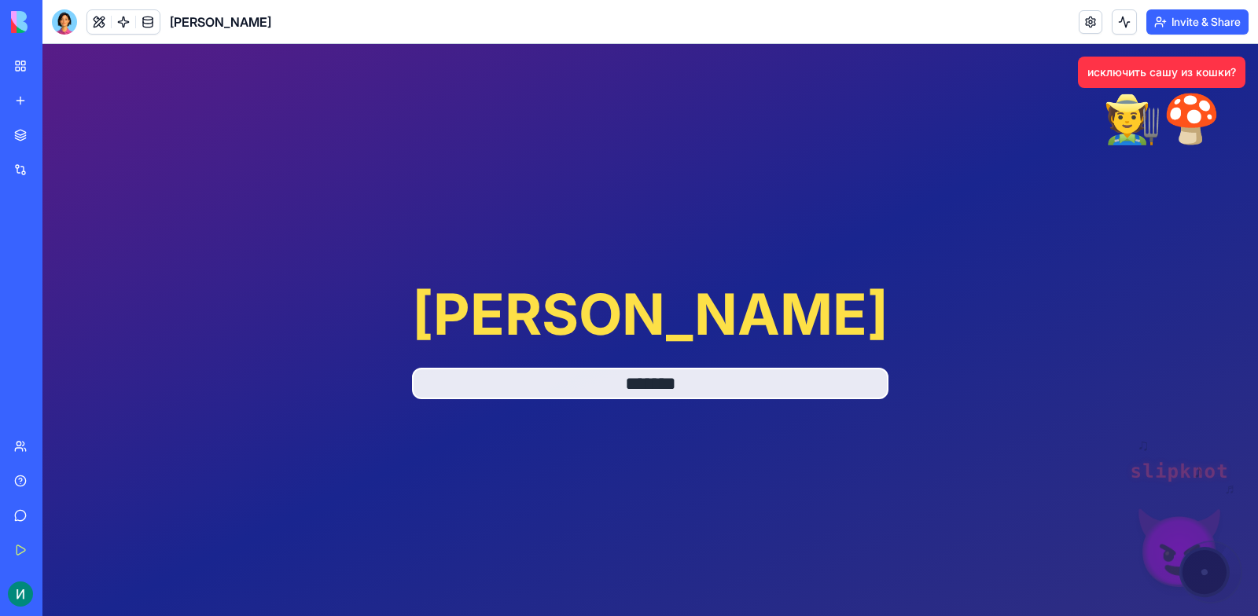
type input "*******"
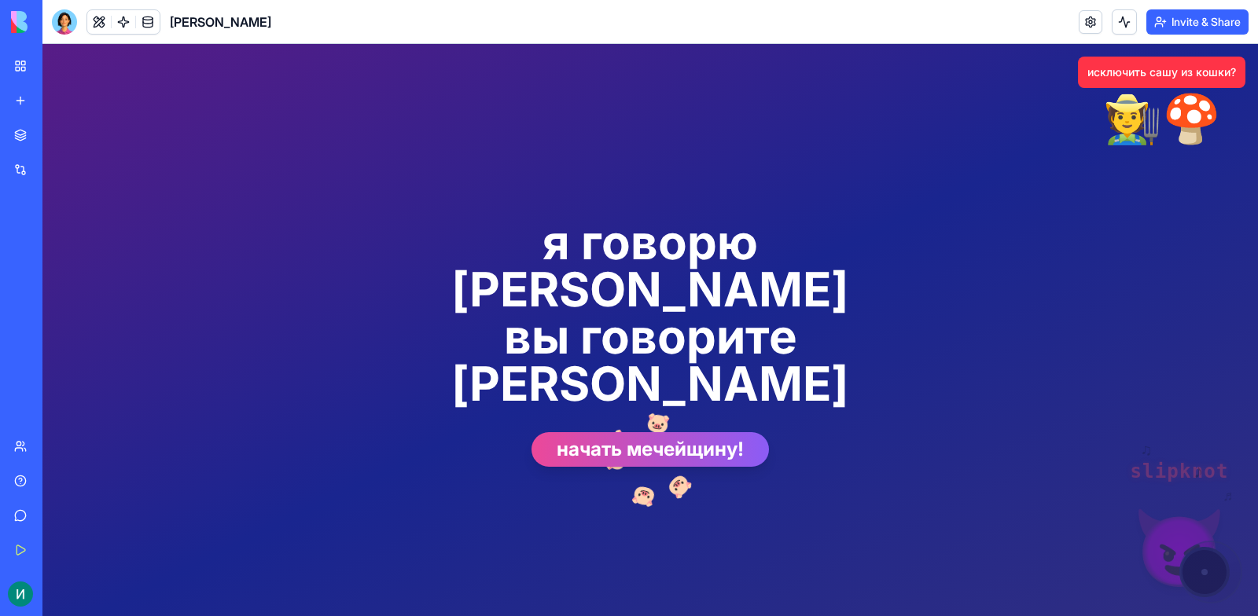
drag, startPoint x: 65, startPoint y: 241, endPoint x: 71, endPoint y: 255, distance: 15.9
click at [58, 241] on div "[PERSON_NAME]" at bounding box center [36, 245] width 44 height 16
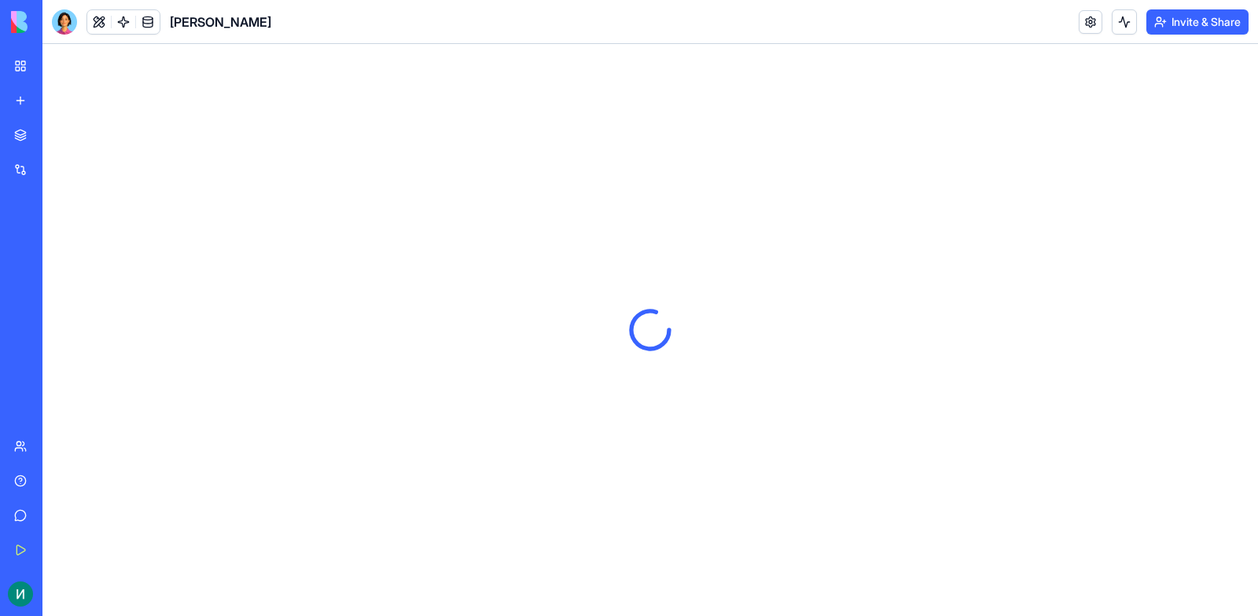
click at [58, 517] on div "Give feedback" at bounding box center [48, 516] width 20 height 16
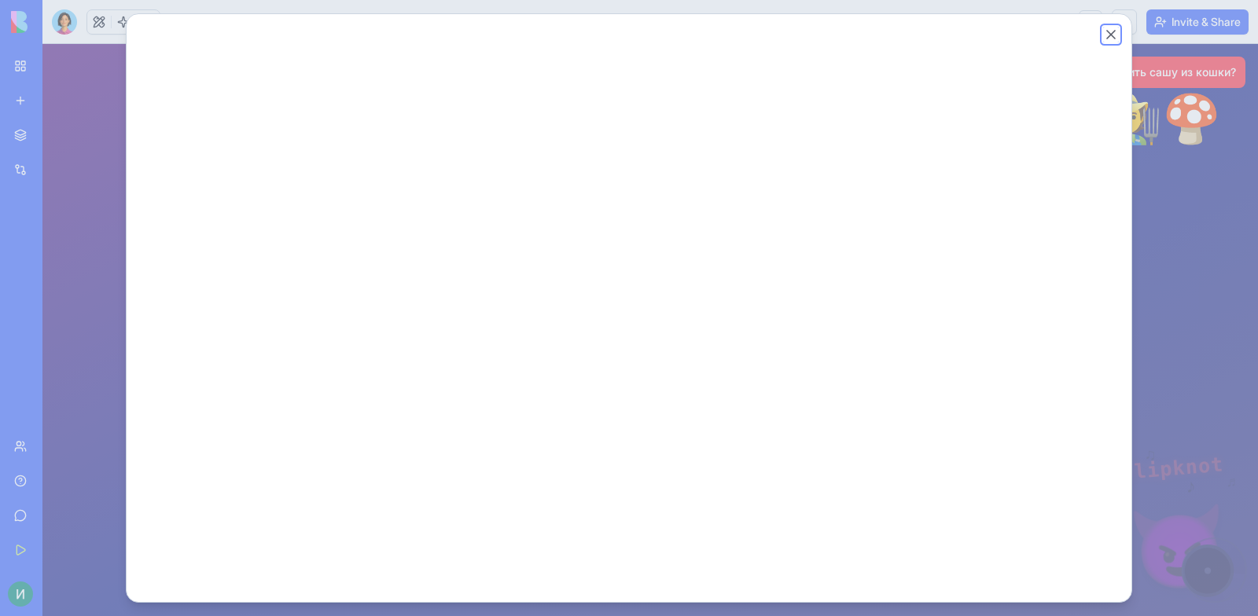
click at [1114, 35] on button "Close" at bounding box center [1111, 35] width 16 height 16
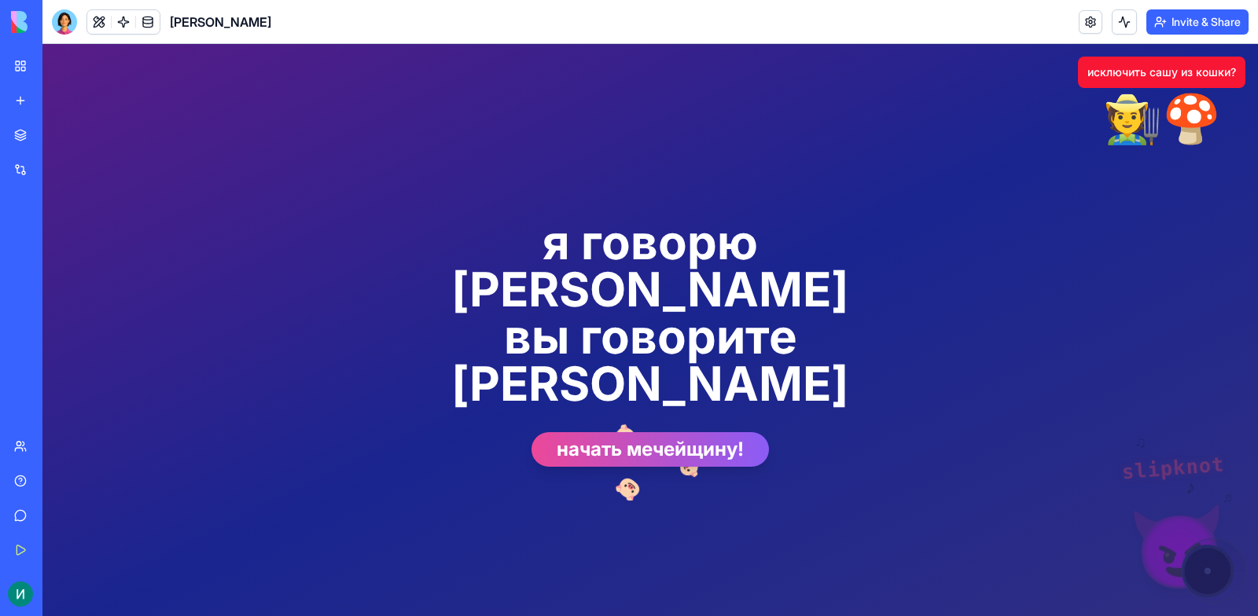
click at [1148, 62] on button "исключить сашу из кошки?" at bounding box center [1161, 72] width 167 height 31
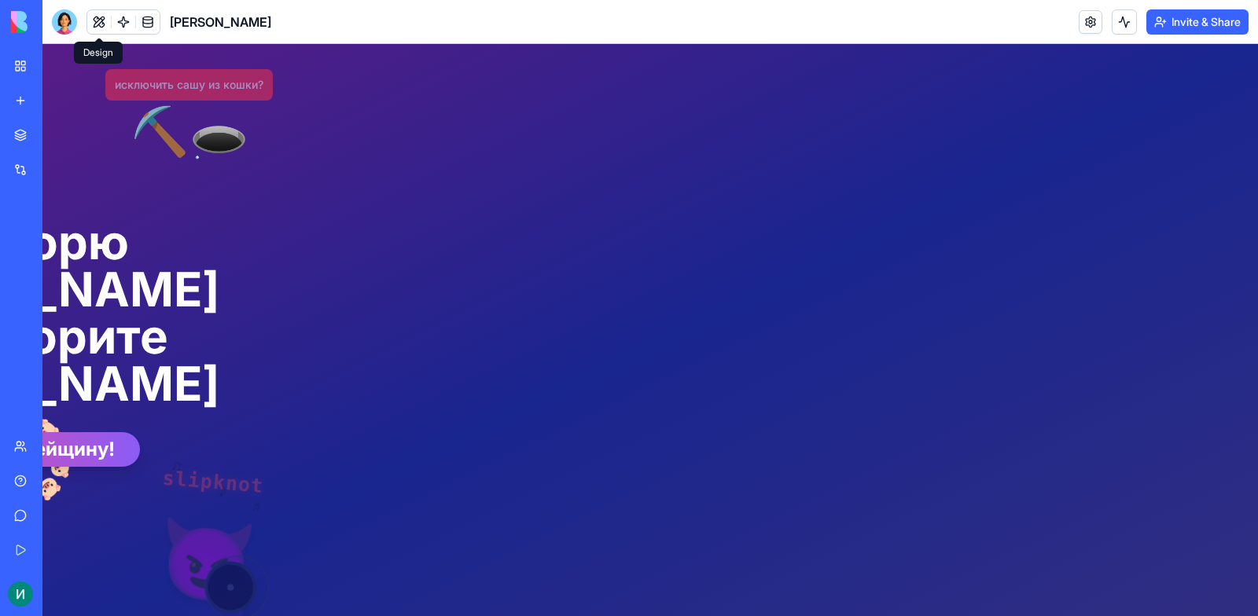
click at [107, 24] on button at bounding box center [99, 22] width 24 height 24
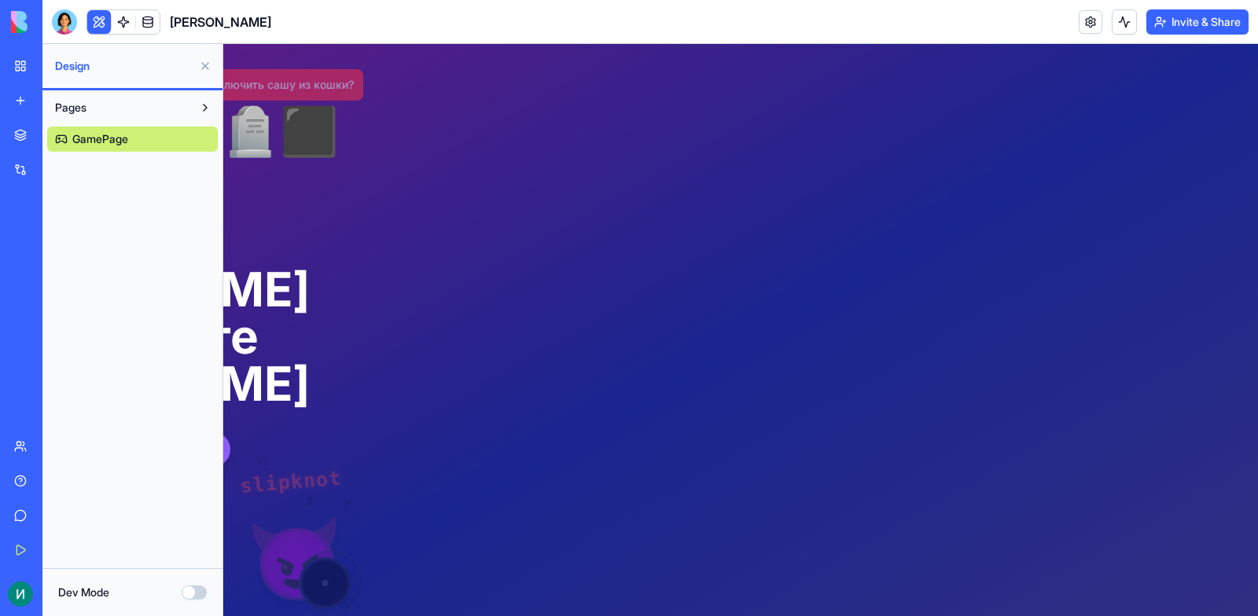
click at [128, 98] on button "Pages" at bounding box center [119, 107] width 145 height 25
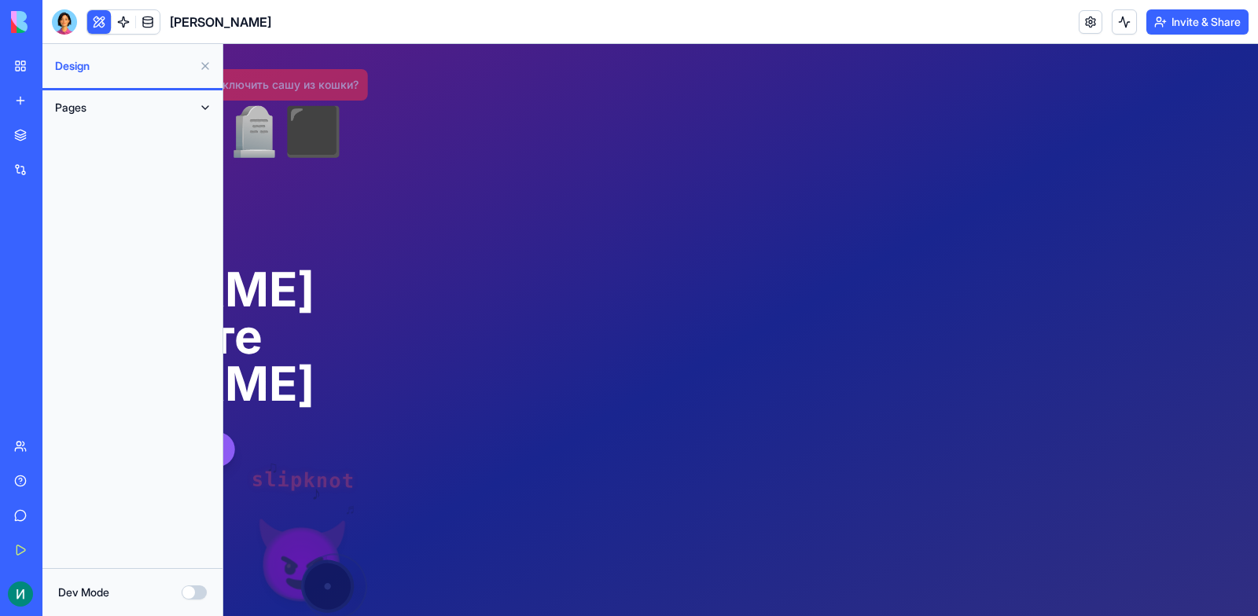
click at [145, 101] on button "Pages" at bounding box center [119, 107] width 145 height 25
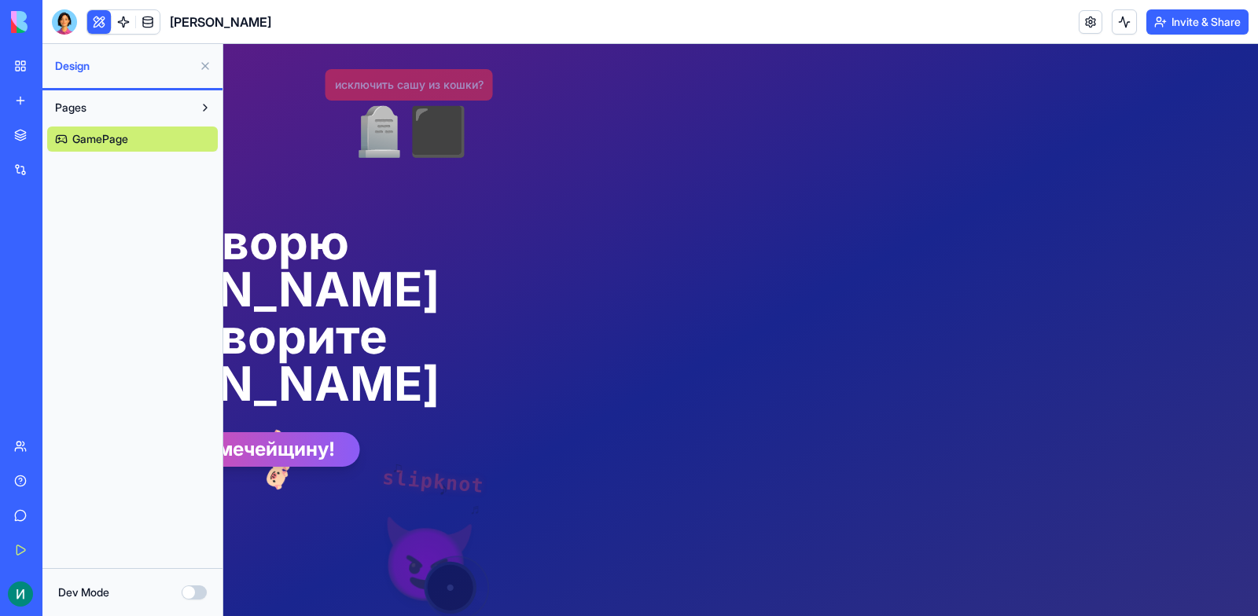
click at [94, 69] on span "Design" at bounding box center [124, 66] width 138 height 16
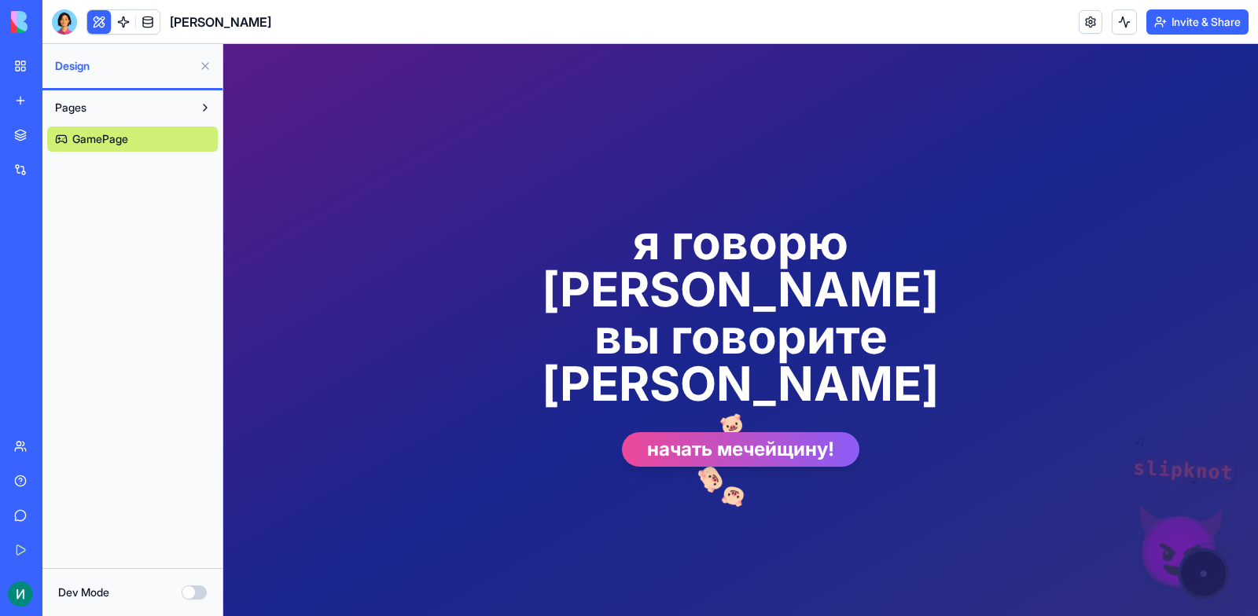
click at [194, 592] on button "Dev Mode" at bounding box center [194, 593] width 25 height 14
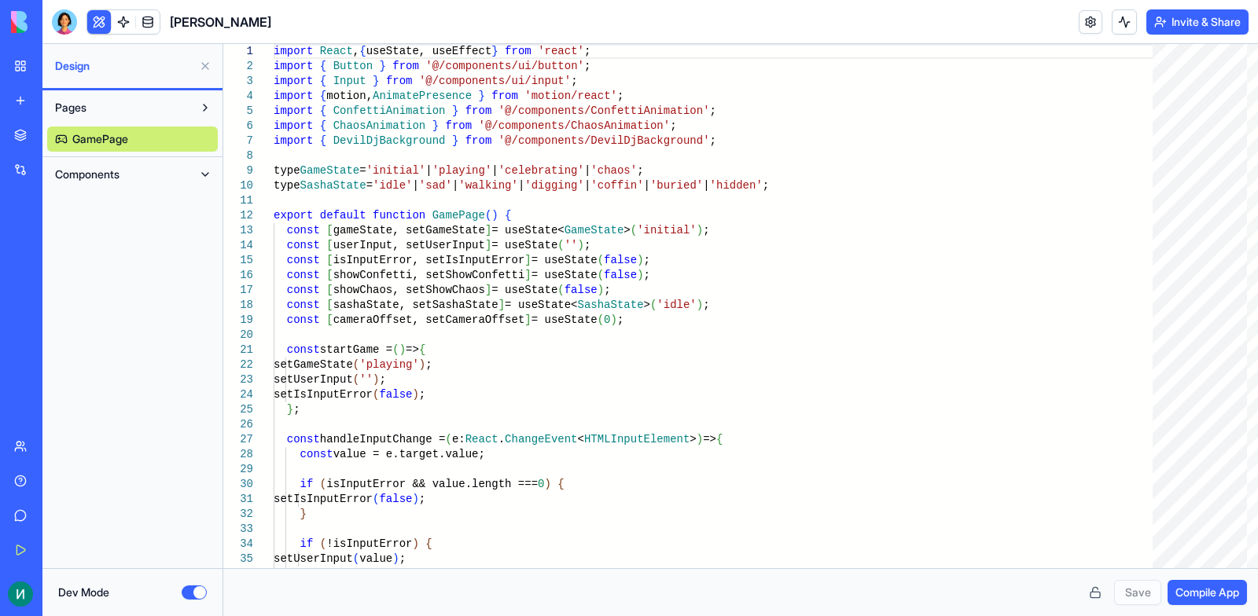
click at [194, 592] on button "Dev Mode" at bounding box center [194, 593] width 25 height 14
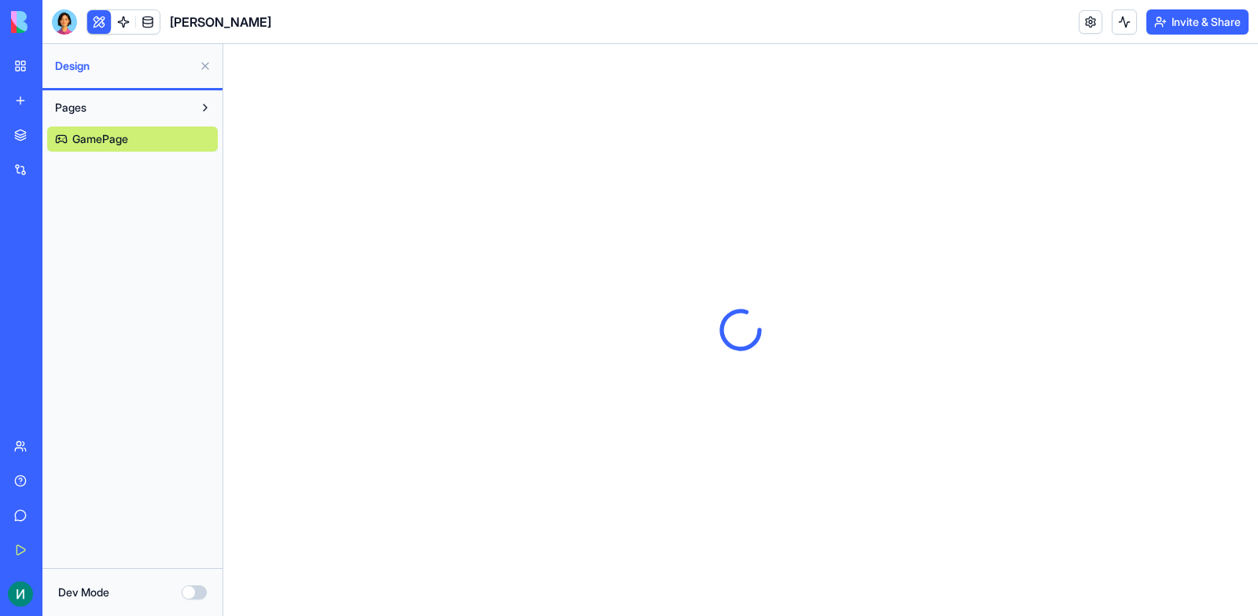
click at [9, 170] on link "Integrations" at bounding box center [36, 169] width 63 height 31
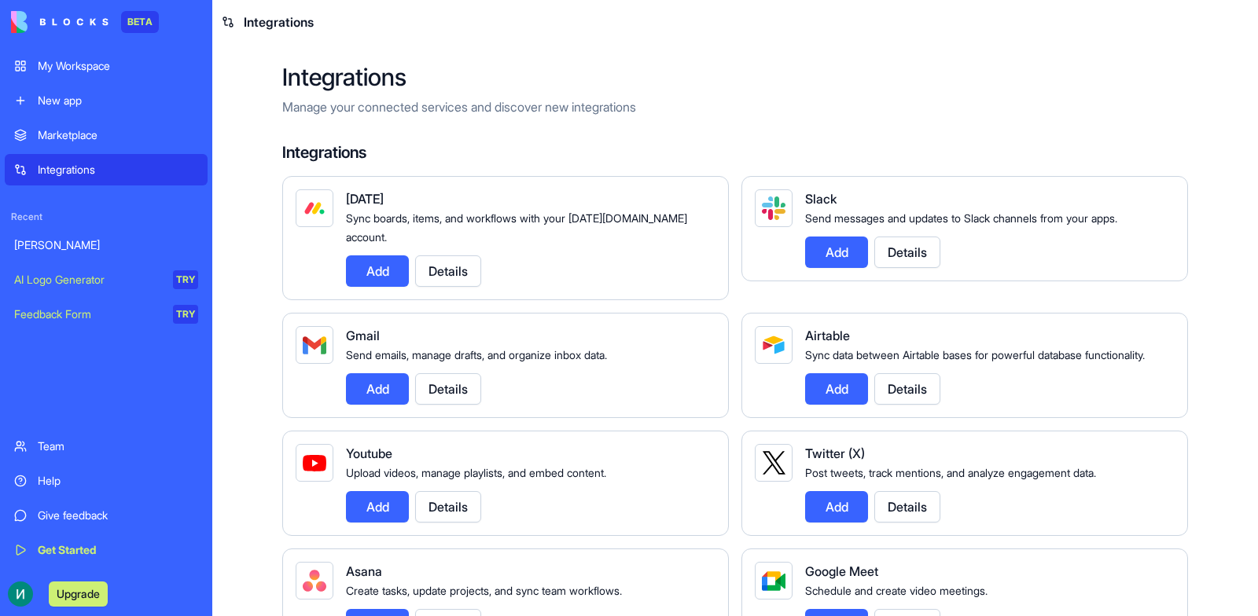
click at [43, 175] on div "Integrations" at bounding box center [118, 170] width 160 height 16
click at [85, 524] on link "Give feedback" at bounding box center [106, 515] width 203 height 31
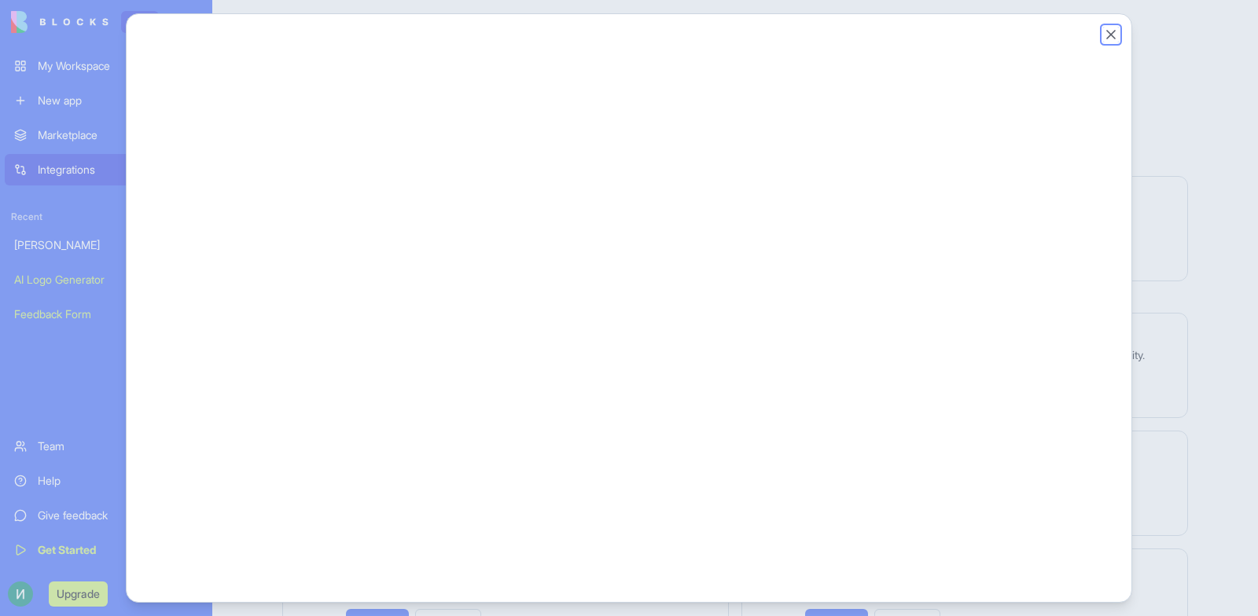
click at [1108, 36] on button "Close" at bounding box center [1111, 35] width 16 height 16
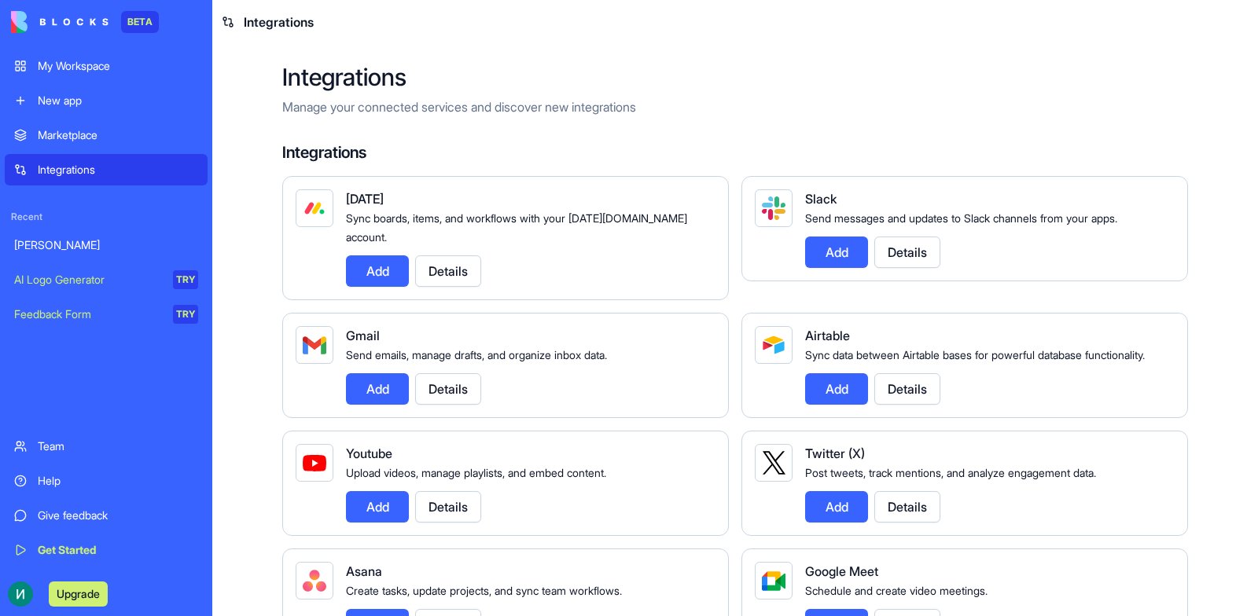
click at [86, 77] on link "My Workspace" at bounding box center [106, 65] width 203 height 31
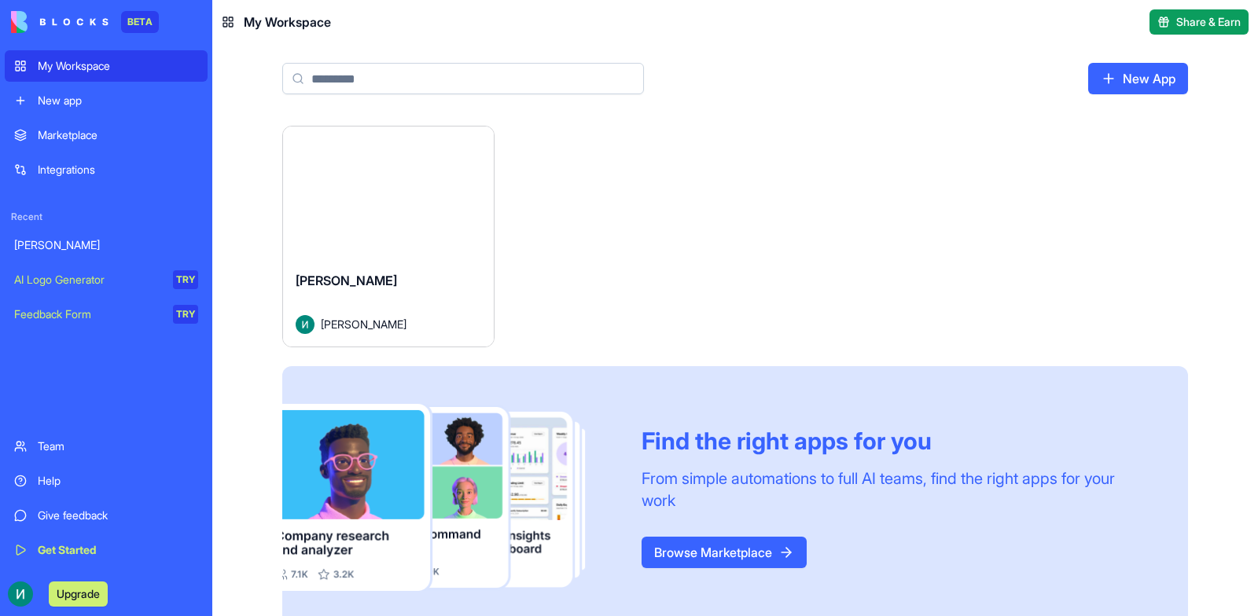
click at [477, 141] on html "BETA My Workspace New app Marketplace Integrations Recent Егор Мечейщина AI Log…" at bounding box center [629, 308] width 1258 height 616
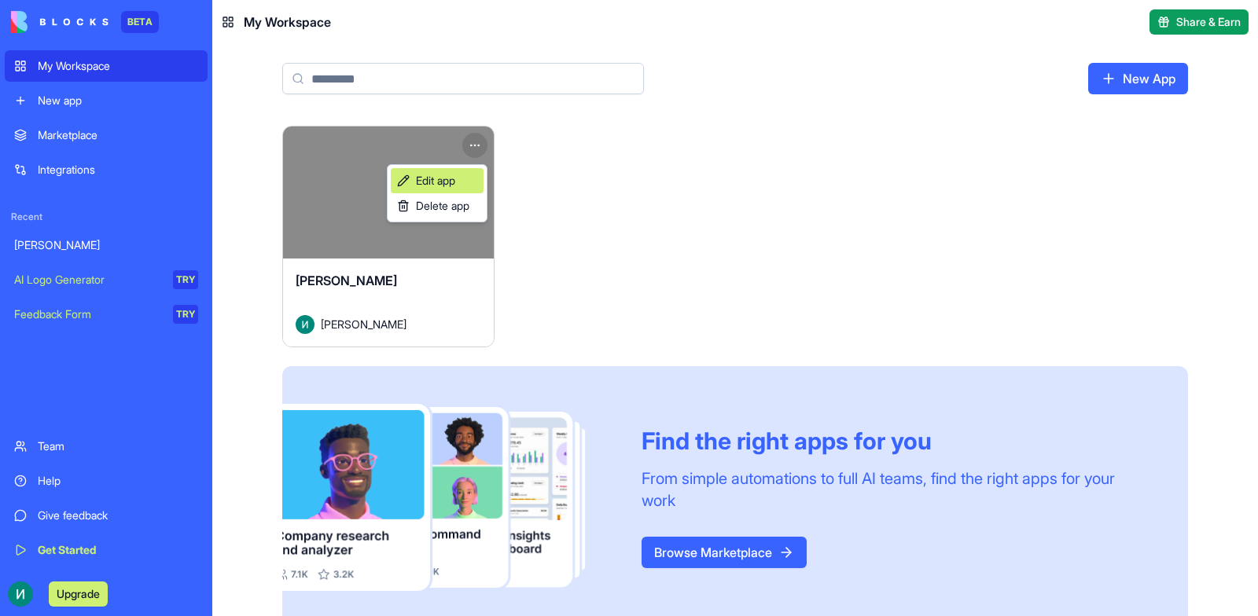
click at [455, 184] on span "Edit app" at bounding box center [435, 181] width 39 height 16
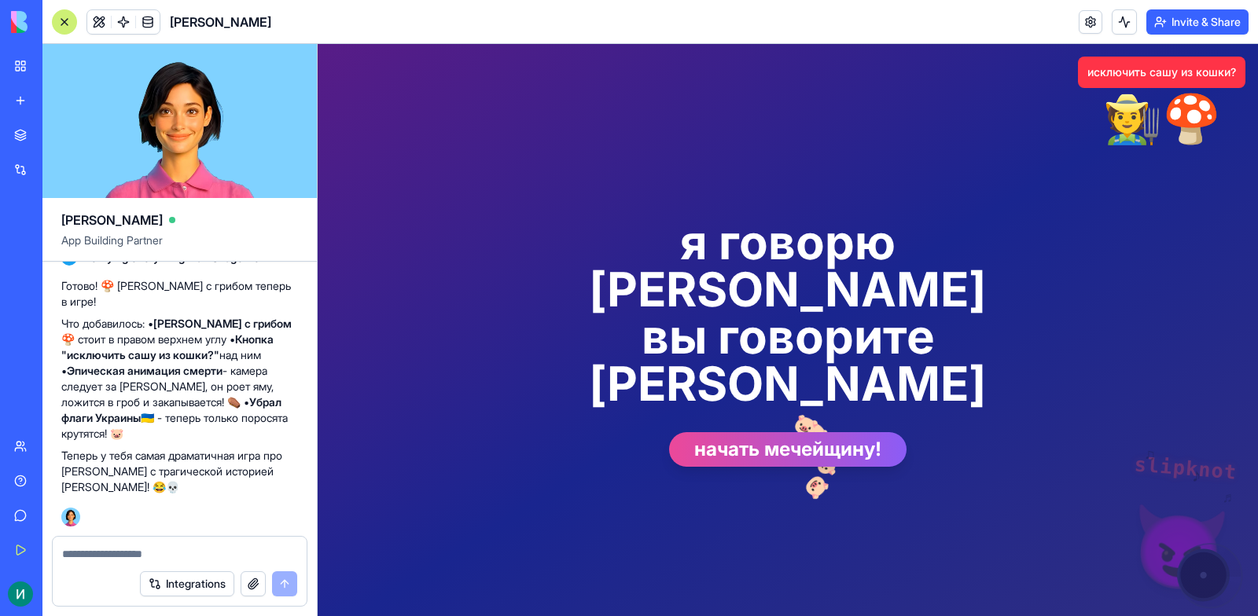
scroll to position [3046, 0]
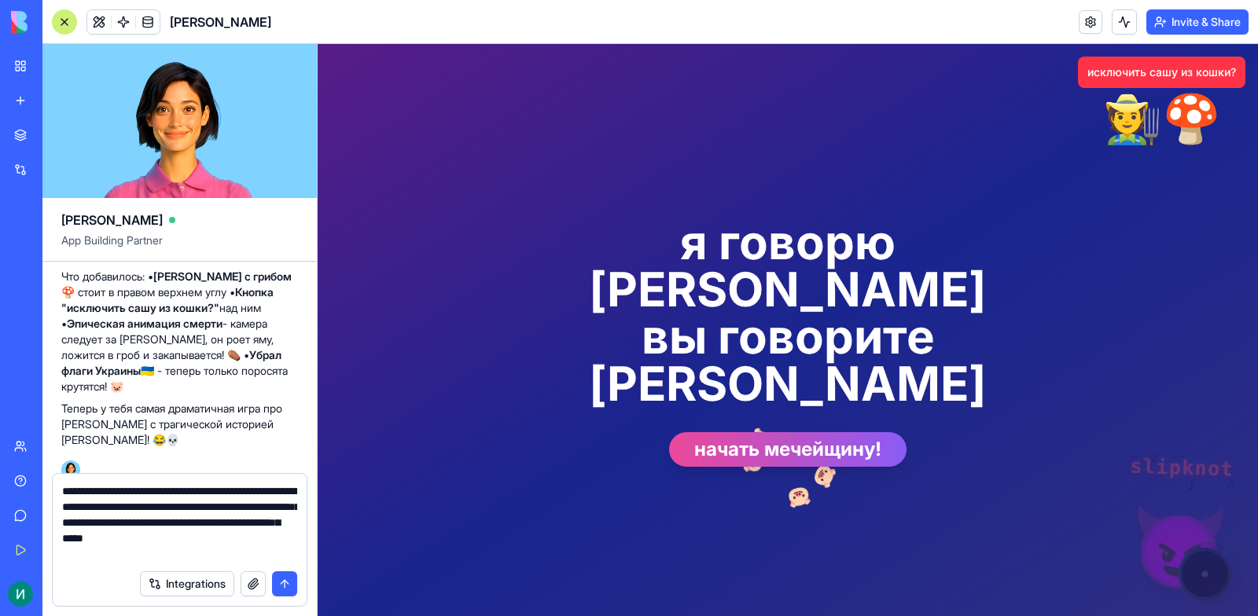
drag, startPoint x: 226, startPoint y: 560, endPoint x: 62, endPoint y: 497, distance: 175.9
click at [62, 497] on textarea "**********" at bounding box center [179, 522] width 235 height 79
type textarea "**********"
click at [288, 584] on button "submit" at bounding box center [284, 583] width 25 height 25
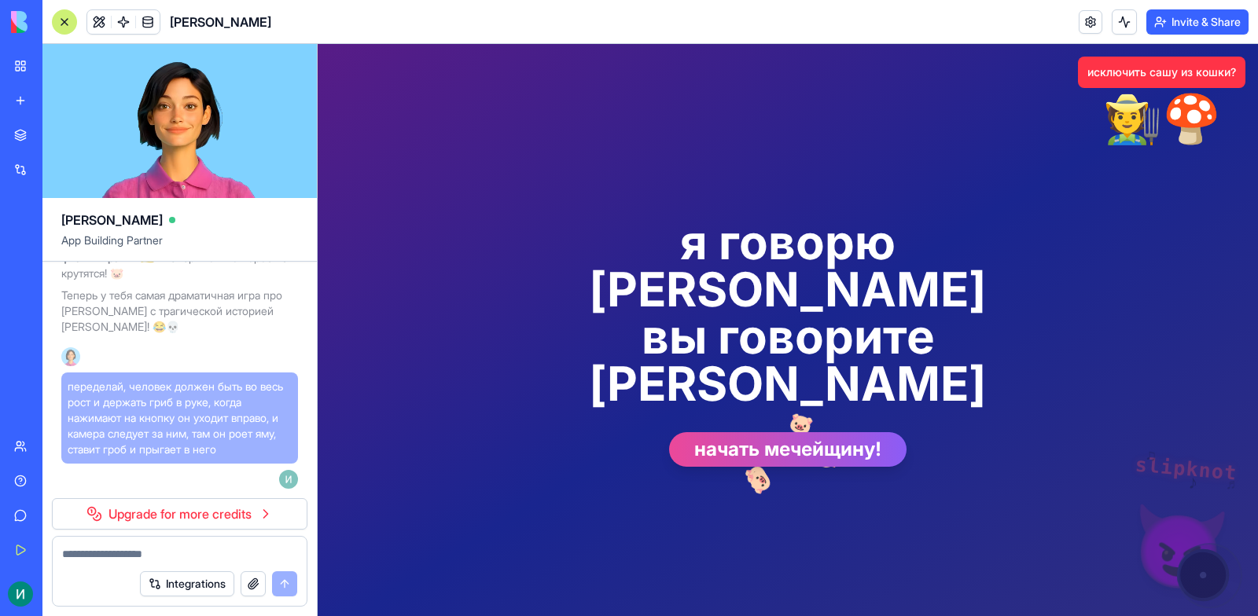
scroll to position [3206, 0]
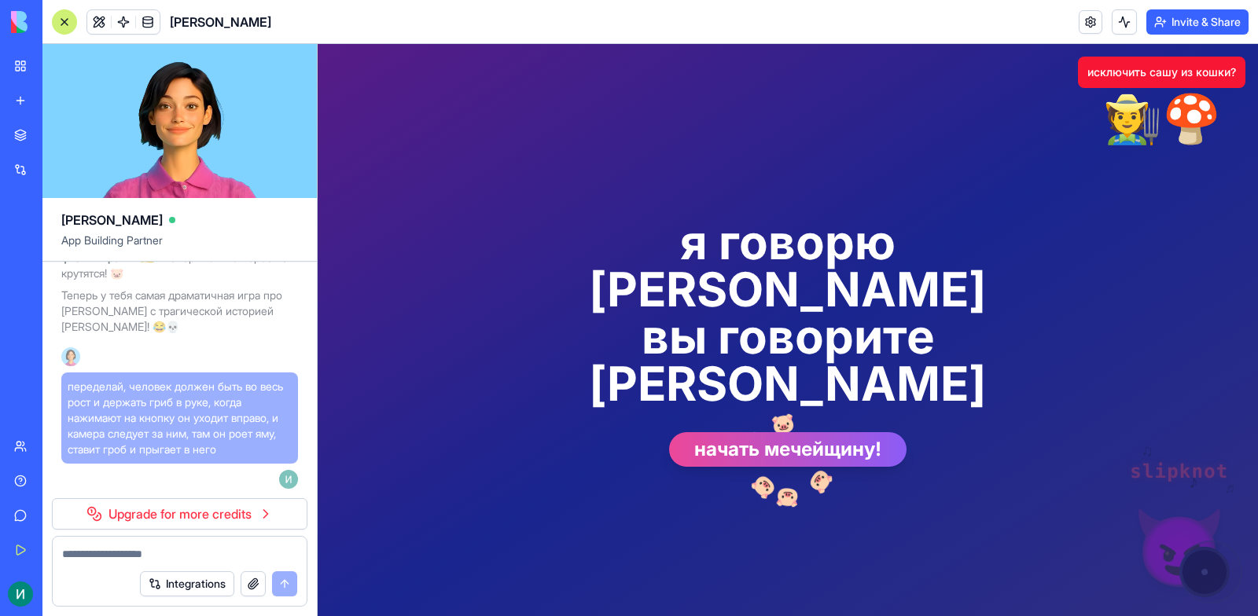
click at [1118, 70] on button "исключить сашу из кошки?" at bounding box center [1161, 72] width 167 height 31
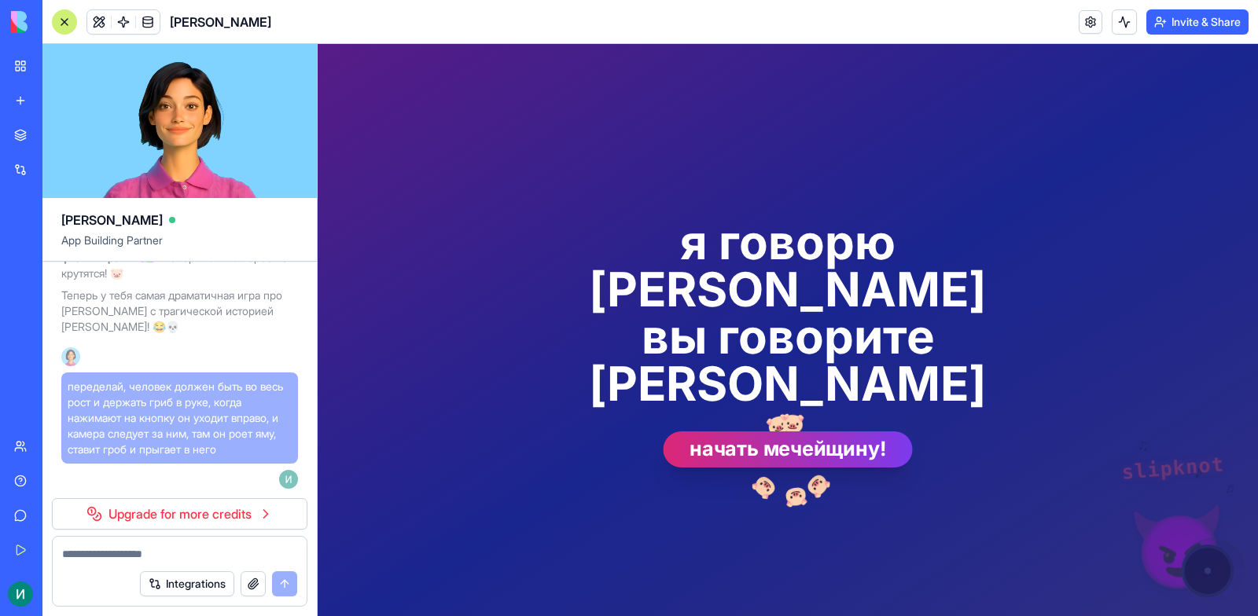
click at [789, 432] on button "начать мечейщину!" at bounding box center [787, 450] width 249 height 36
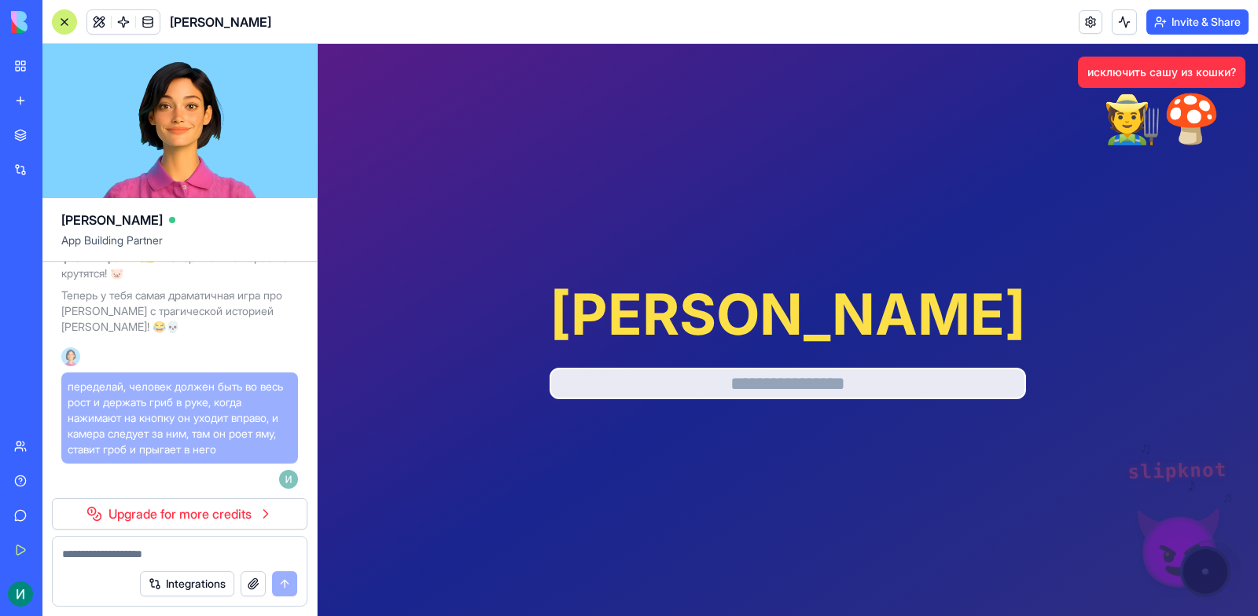
click at [787, 381] on input "text" at bounding box center [787, 383] width 476 height 31
type input "*******"
